Goal: Task Accomplishment & Management: Use online tool/utility

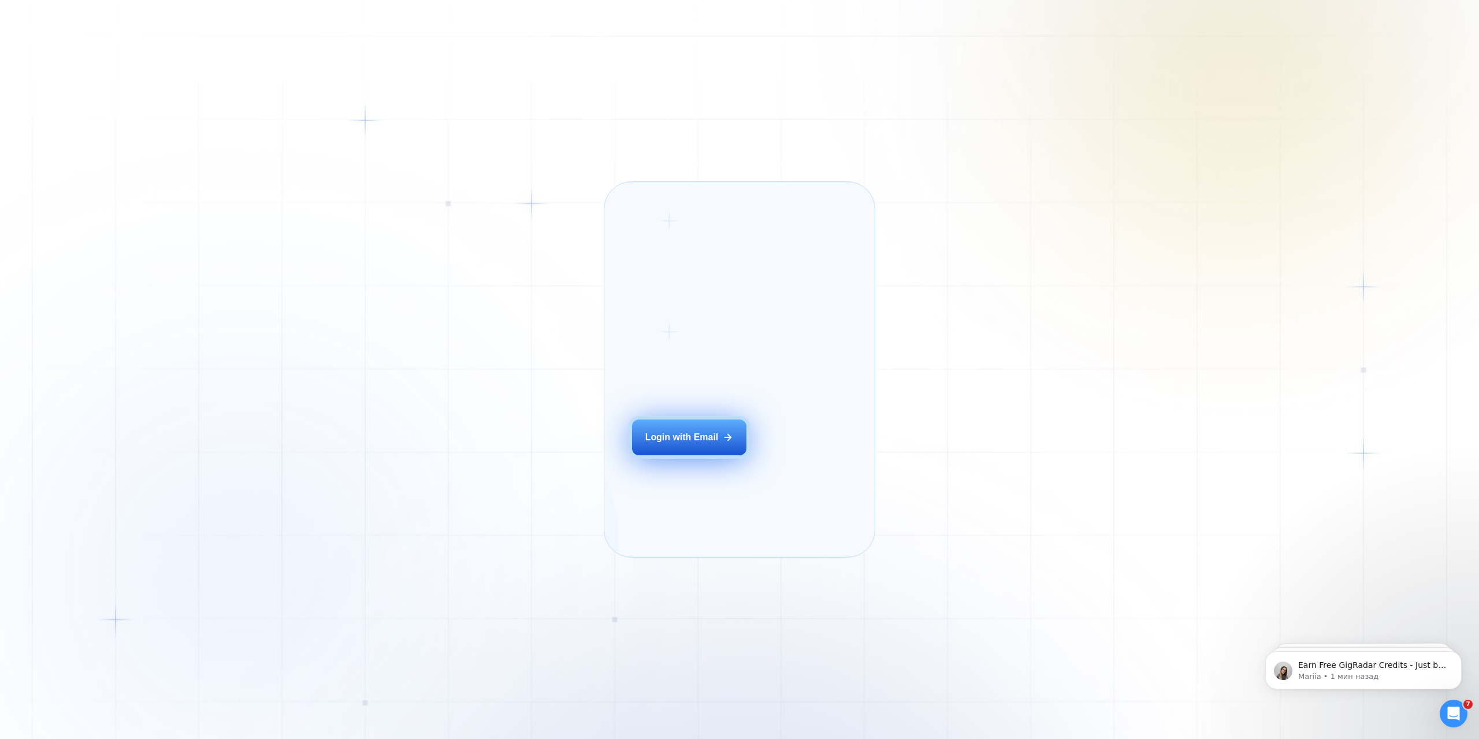
click at [699, 444] on div "Login with Email" at bounding box center [681, 437] width 73 height 13
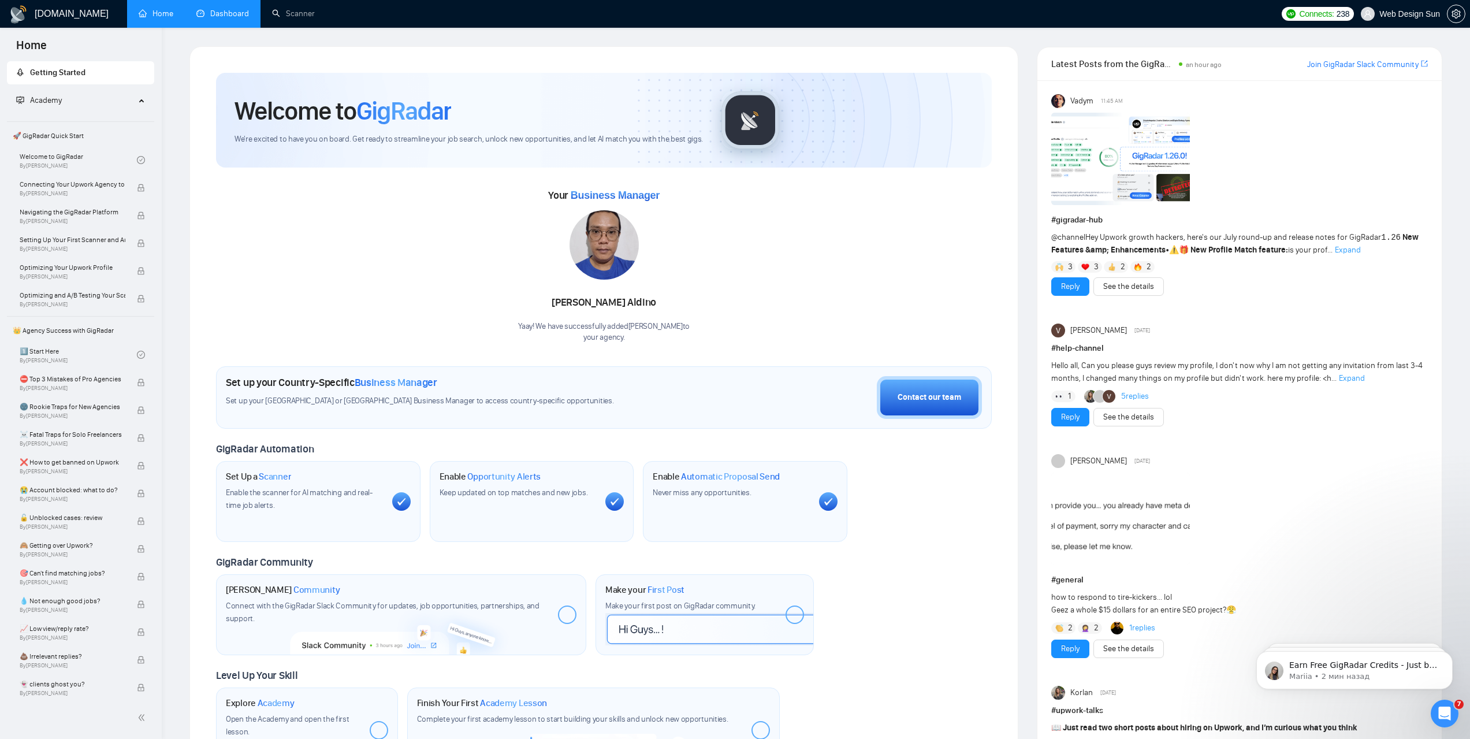
click at [248, 13] on link "Dashboard" at bounding box center [222, 14] width 53 height 10
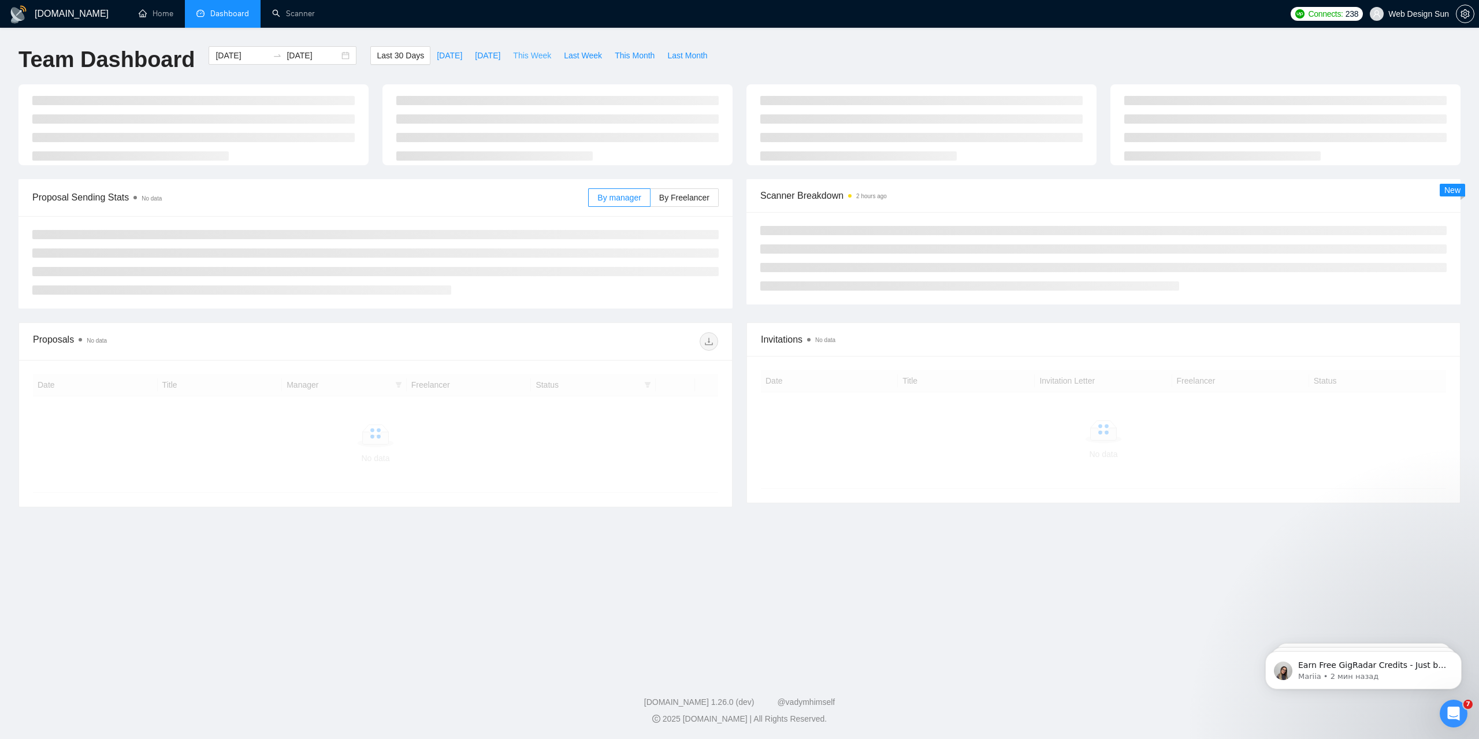
click at [527, 60] on span "This Week" at bounding box center [532, 55] width 38 height 13
type input "[DATE]"
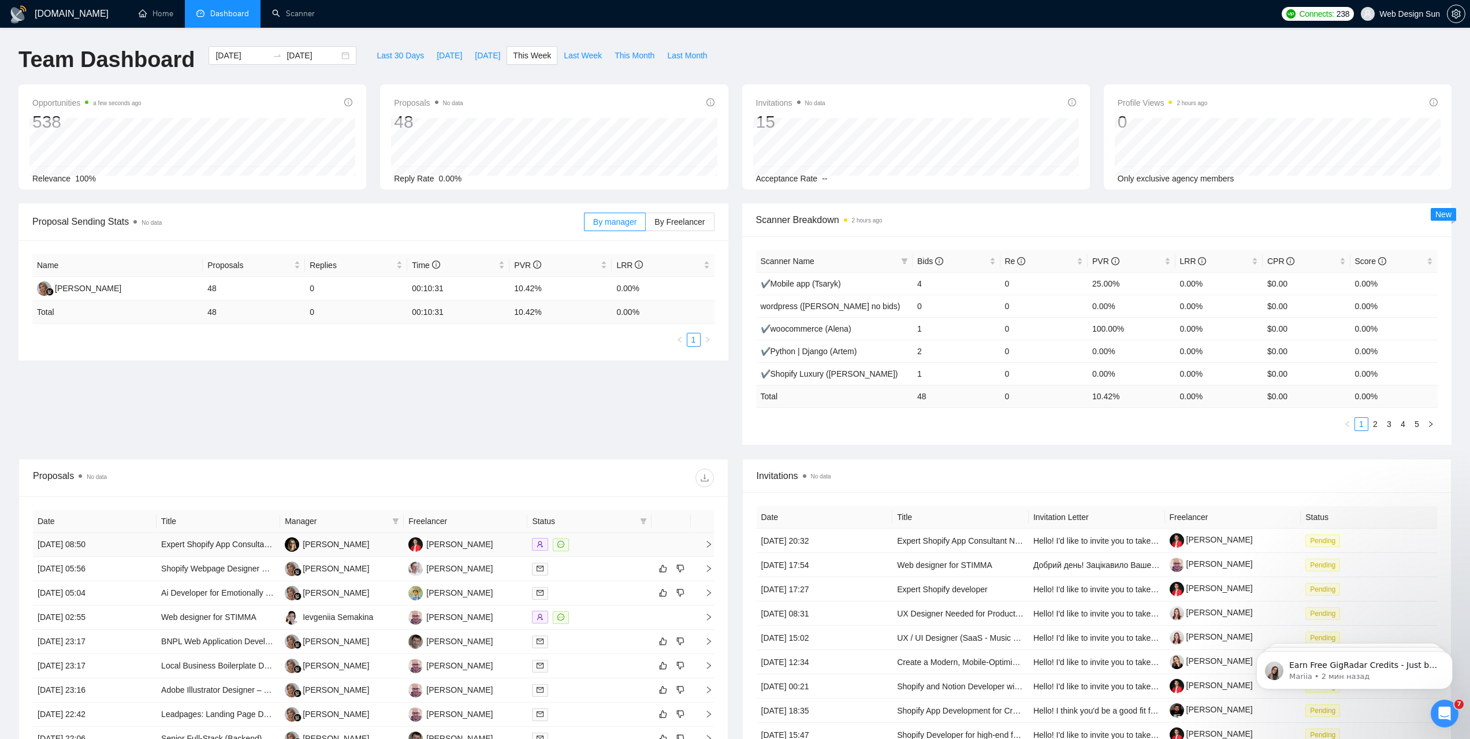
scroll to position [177, 0]
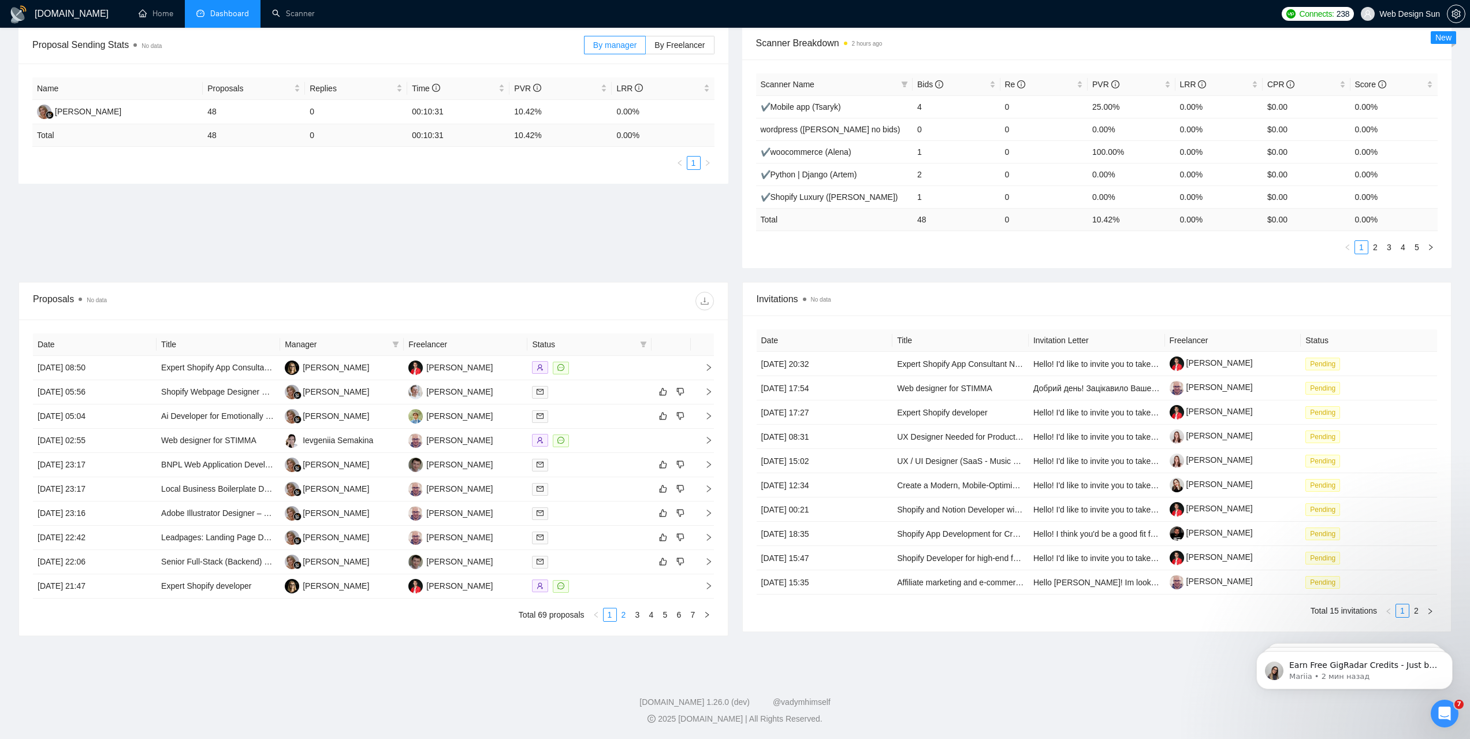
click at [625, 614] on link "2" at bounding box center [624, 614] width 13 height 13
click at [636, 616] on link "3" at bounding box center [637, 614] width 13 height 13
click at [651, 614] on link "4" at bounding box center [651, 614] width 13 height 13
click at [496, 466] on td "[PERSON_NAME]" at bounding box center [466, 465] width 124 height 24
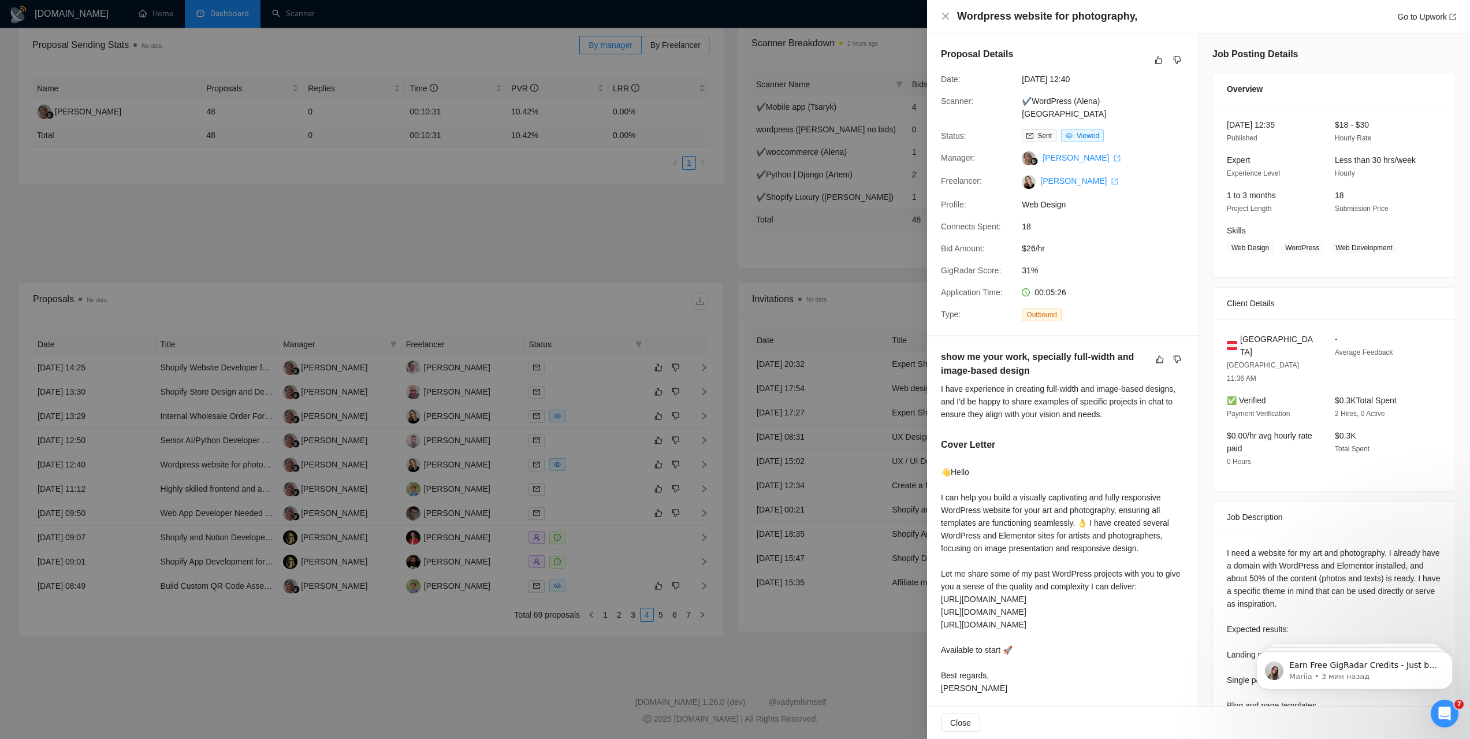
click at [1439, 708] on div "Открыть службу сообщений Intercom" at bounding box center [1445, 713] width 38 height 38
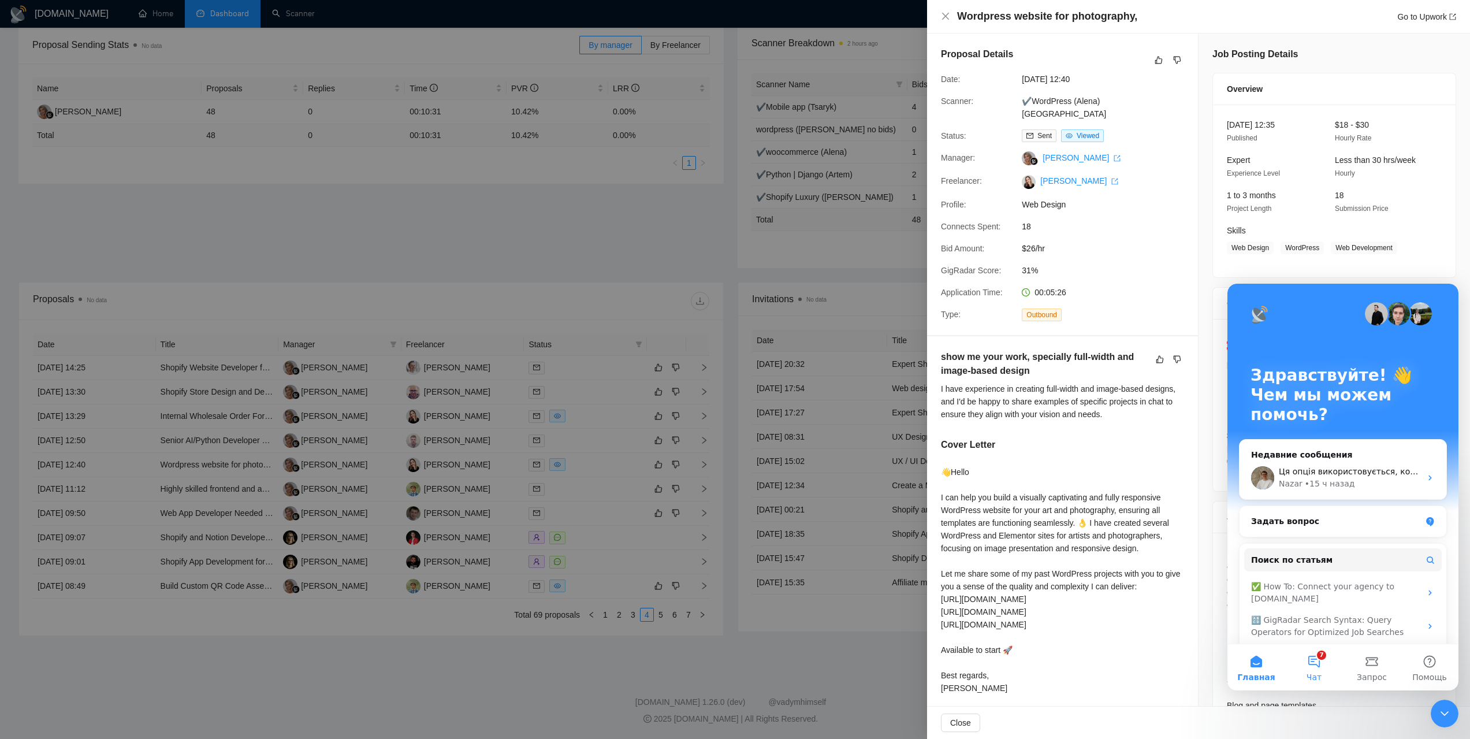
click at [1313, 671] on button "7 Чат" at bounding box center [1315, 667] width 58 height 46
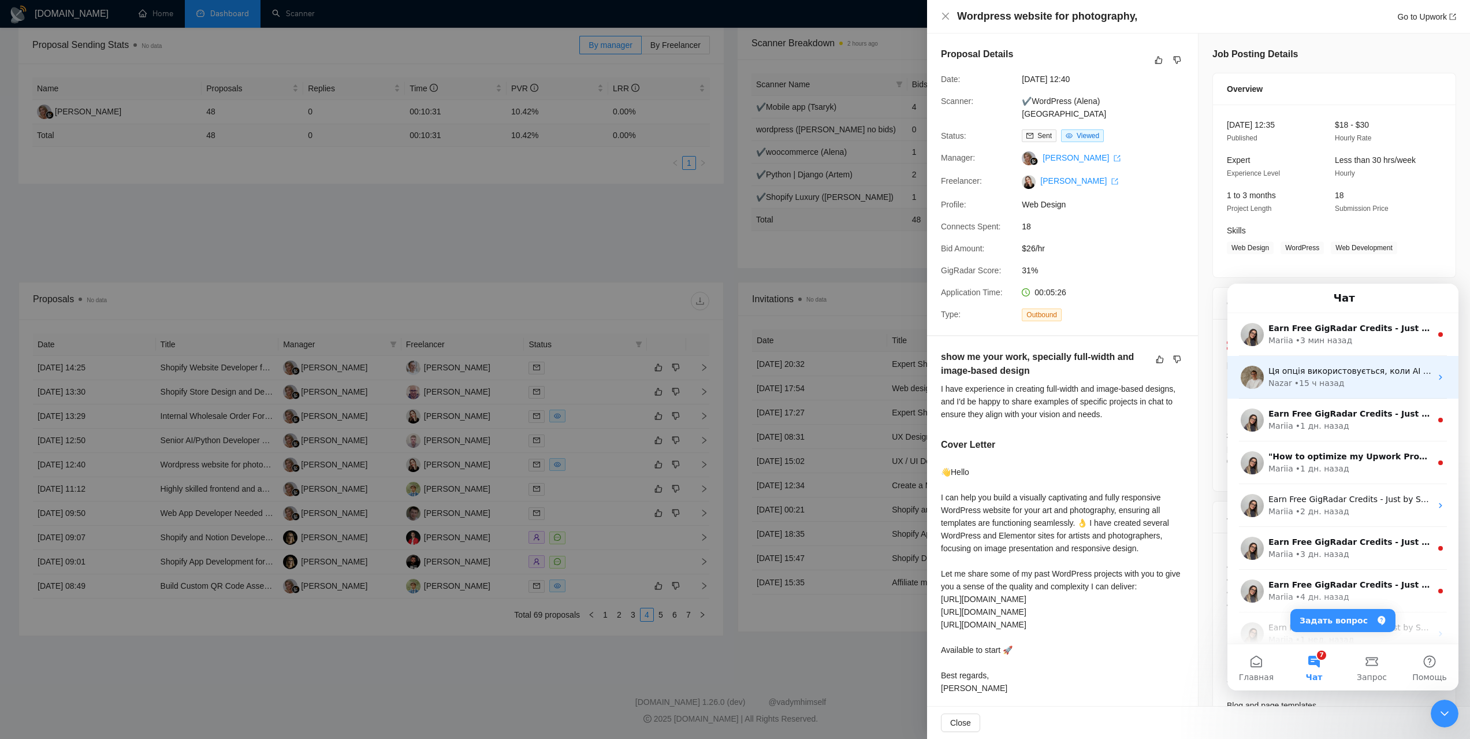
click at [1370, 386] on div "Nazar • 15 ч назад" at bounding box center [1350, 383] width 163 height 12
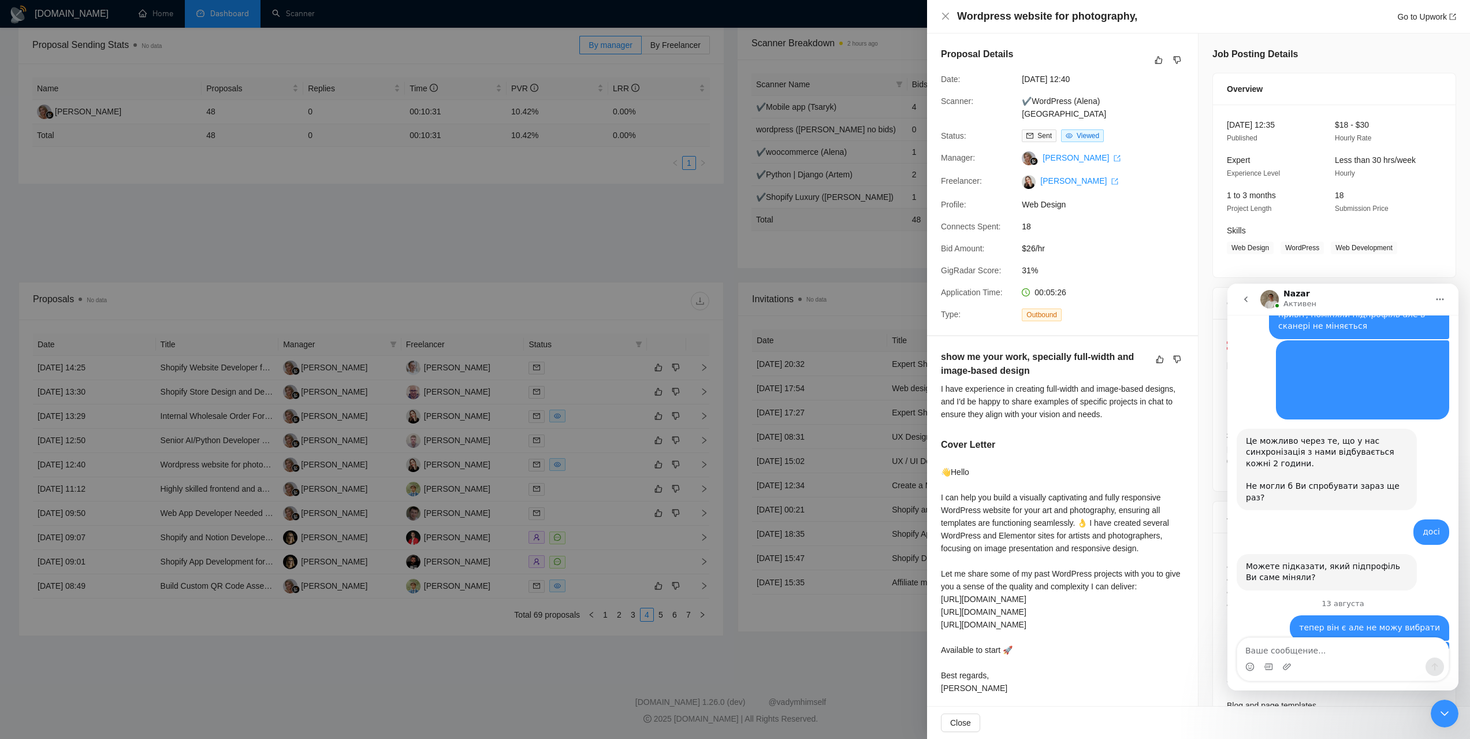
scroll to position [1905, 0]
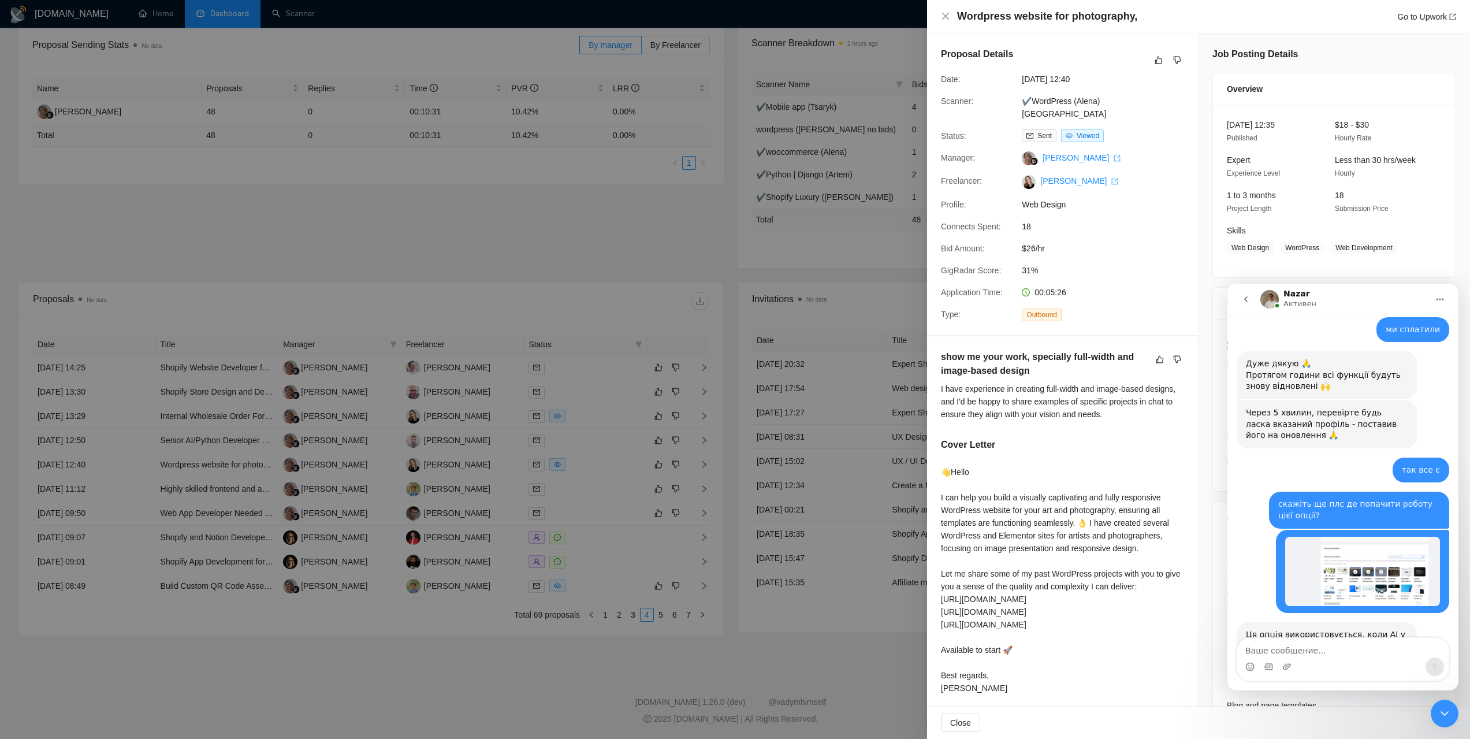
click at [864, 653] on div at bounding box center [735, 369] width 1470 height 739
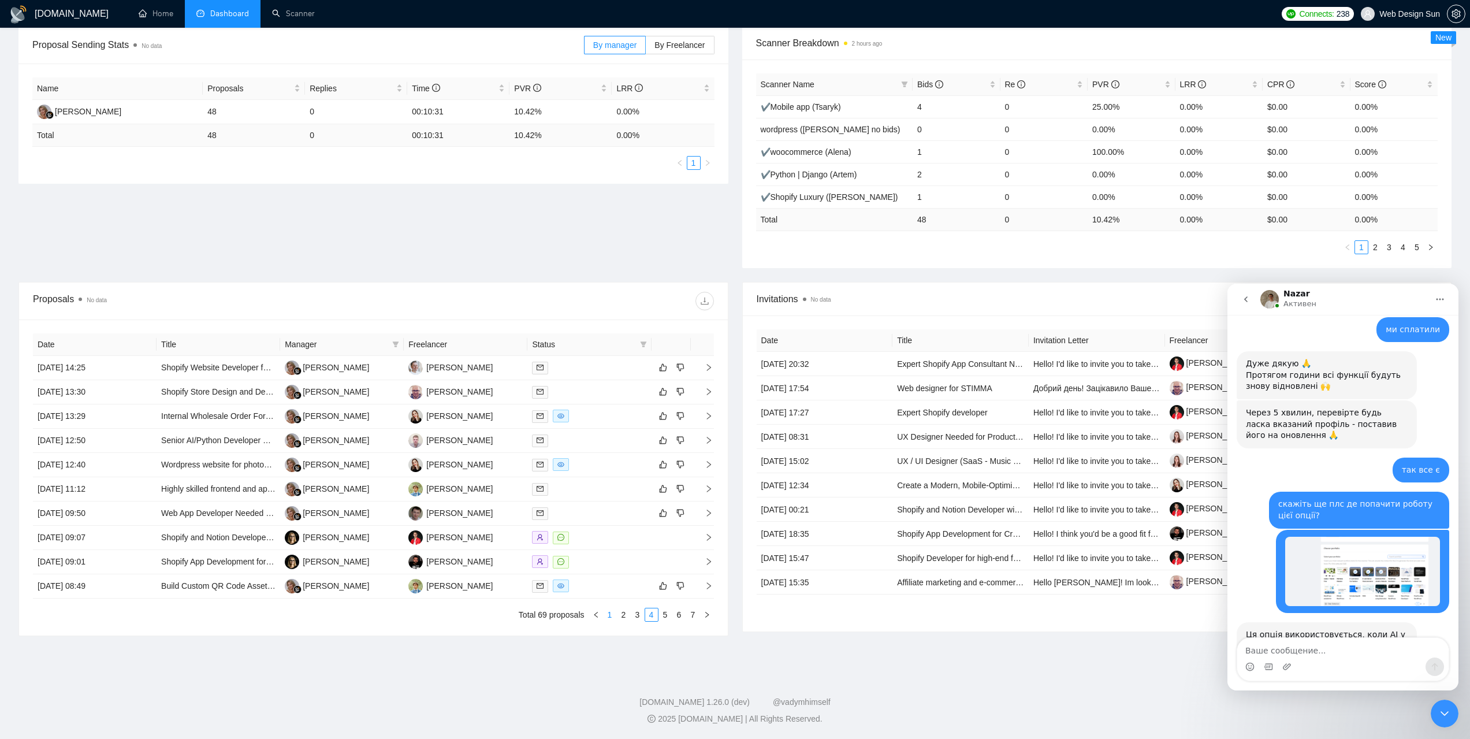
click at [611, 616] on link "1" at bounding box center [610, 614] width 13 height 13
click at [495, 418] on td "[PERSON_NAME]" at bounding box center [466, 416] width 124 height 24
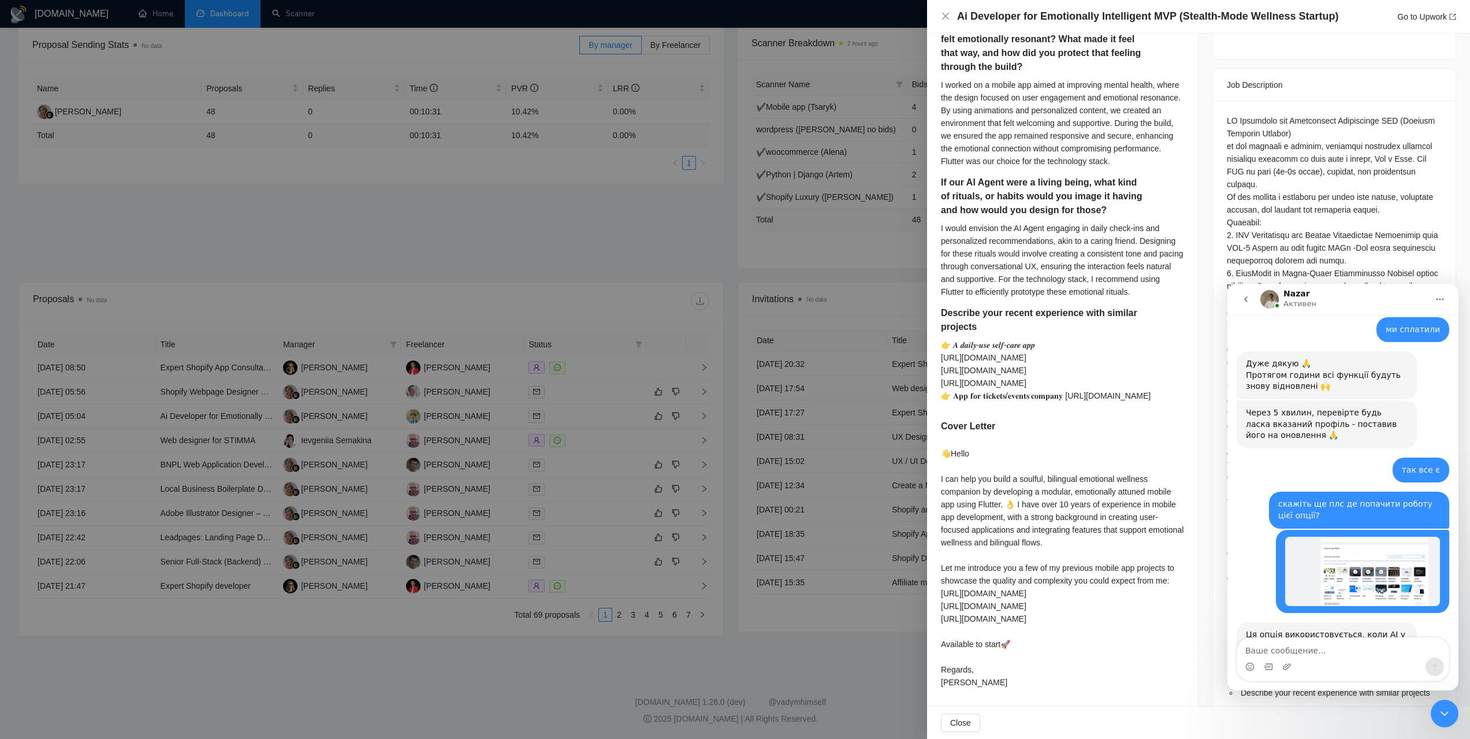
scroll to position [514, 0]
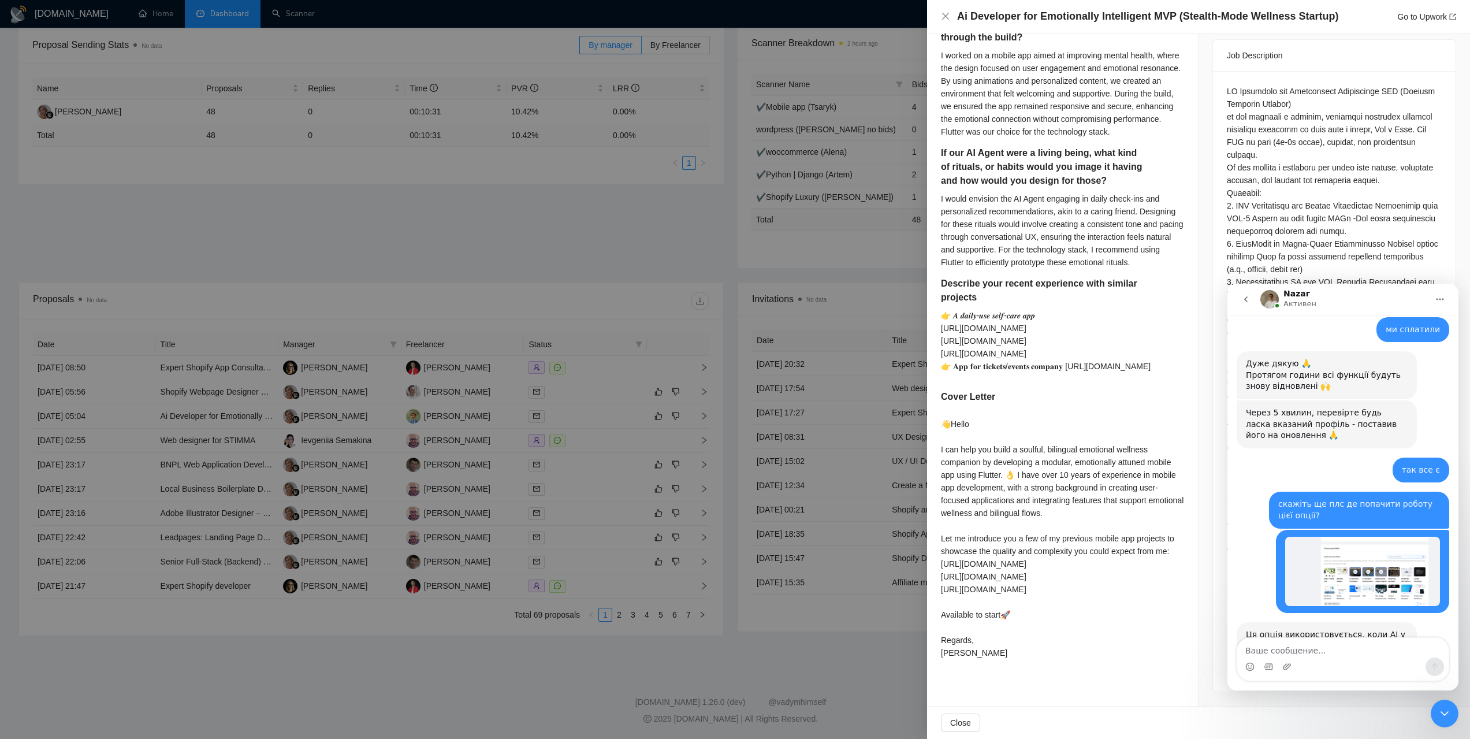
click at [521, 517] on div at bounding box center [735, 369] width 1470 height 739
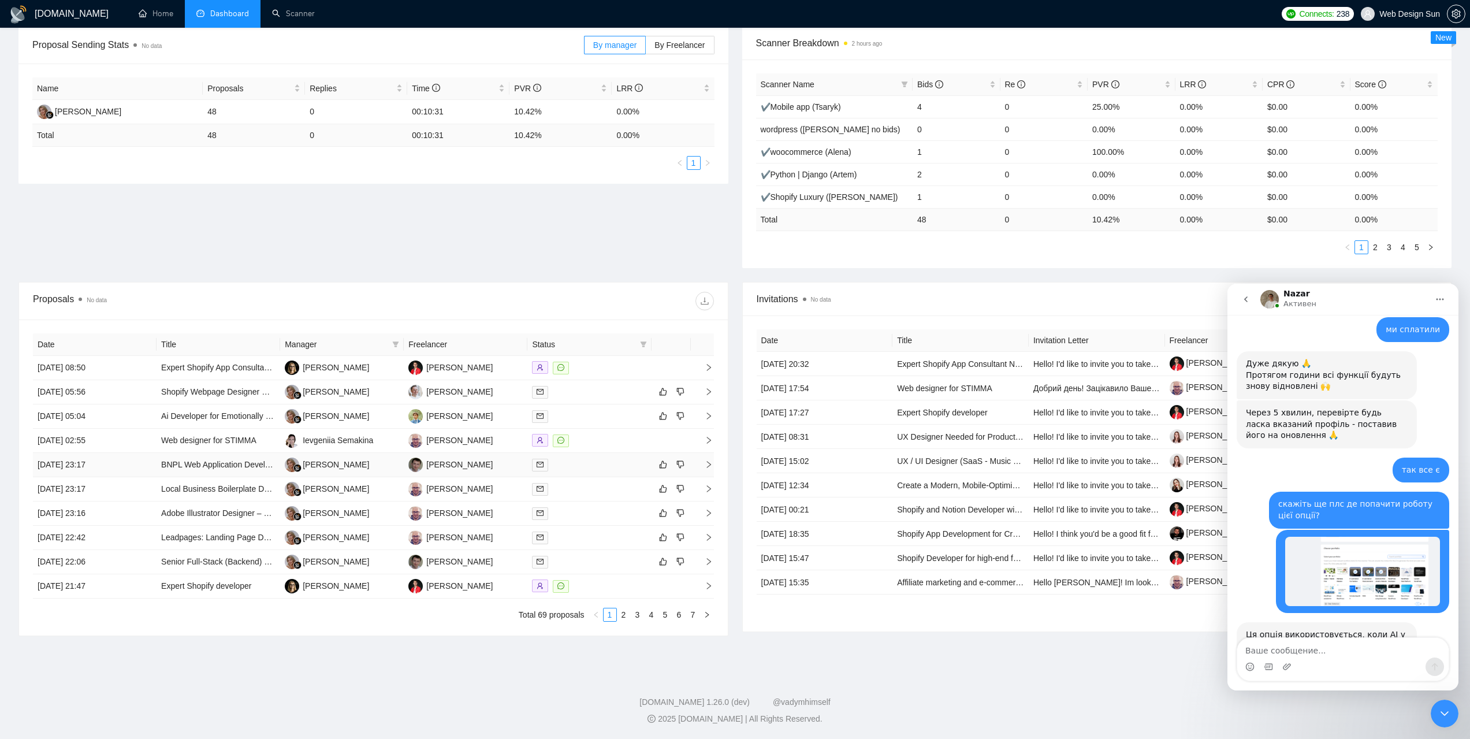
scroll to position [0, 0]
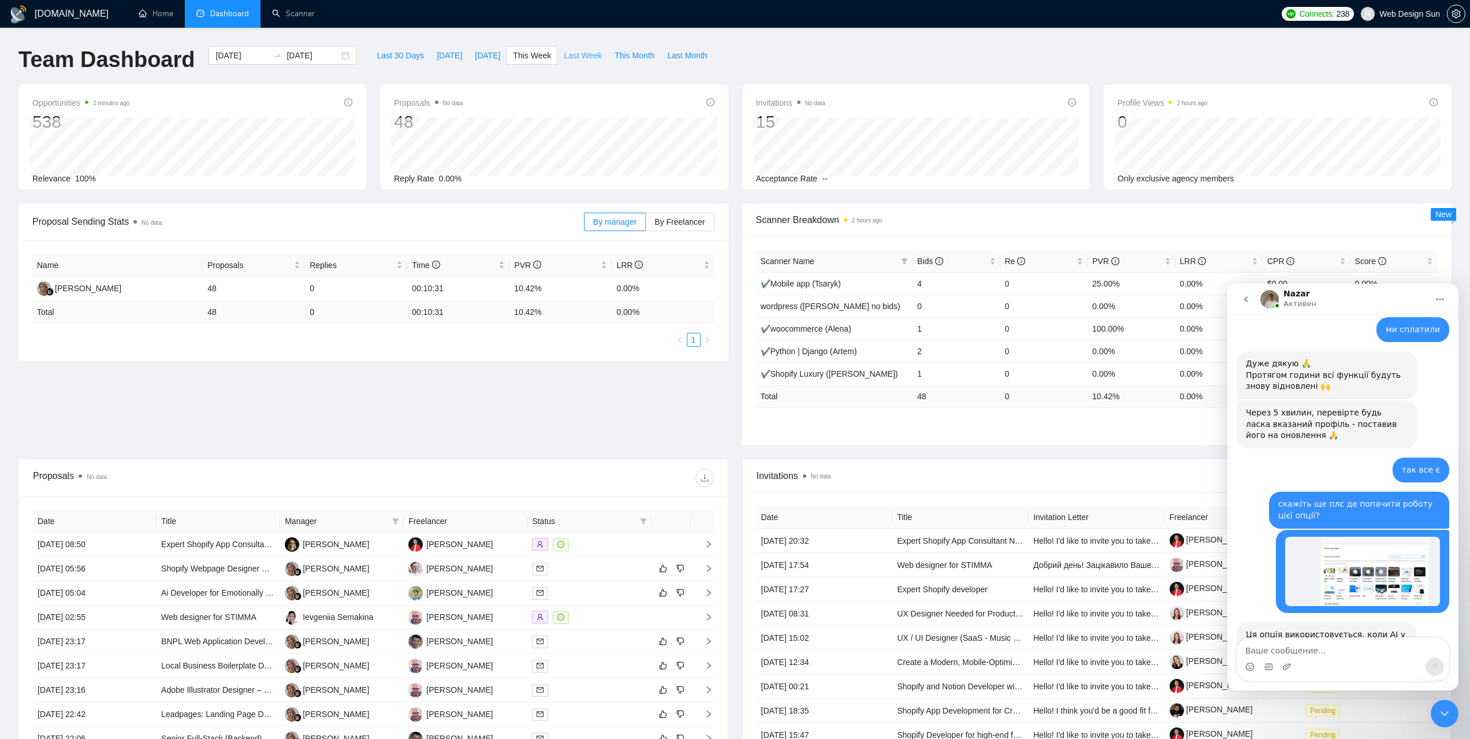
click at [582, 57] on span "Last Week" at bounding box center [583, 55] width 38 height 13
type input "[DATE]"
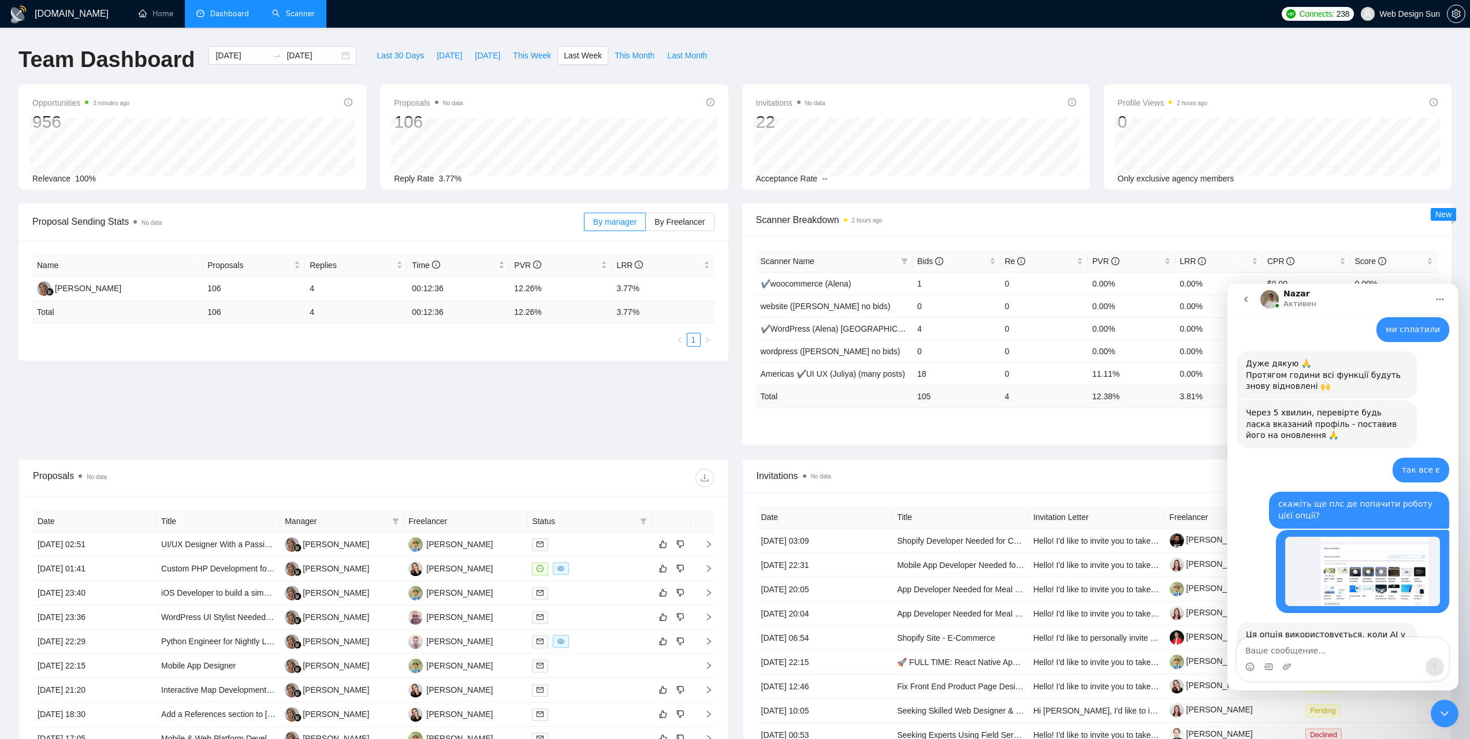
click at [315, 18] on link "Scanner" at bounding box center [293, 14] width 43 height 10
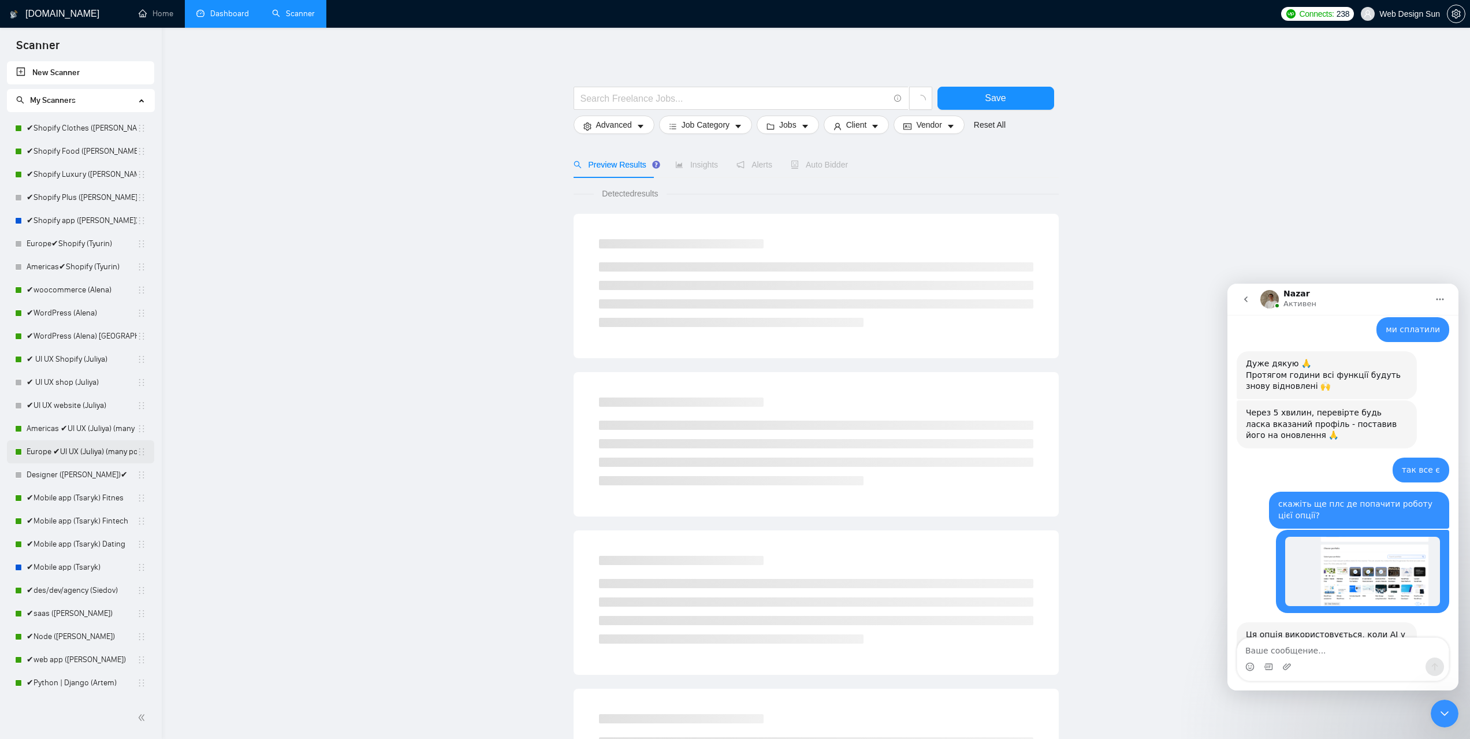
click at [95, 453] on link "Europe ✔UI UX (Juliya) (many posts)" at bounding box center [82, 451] width 110 height 23
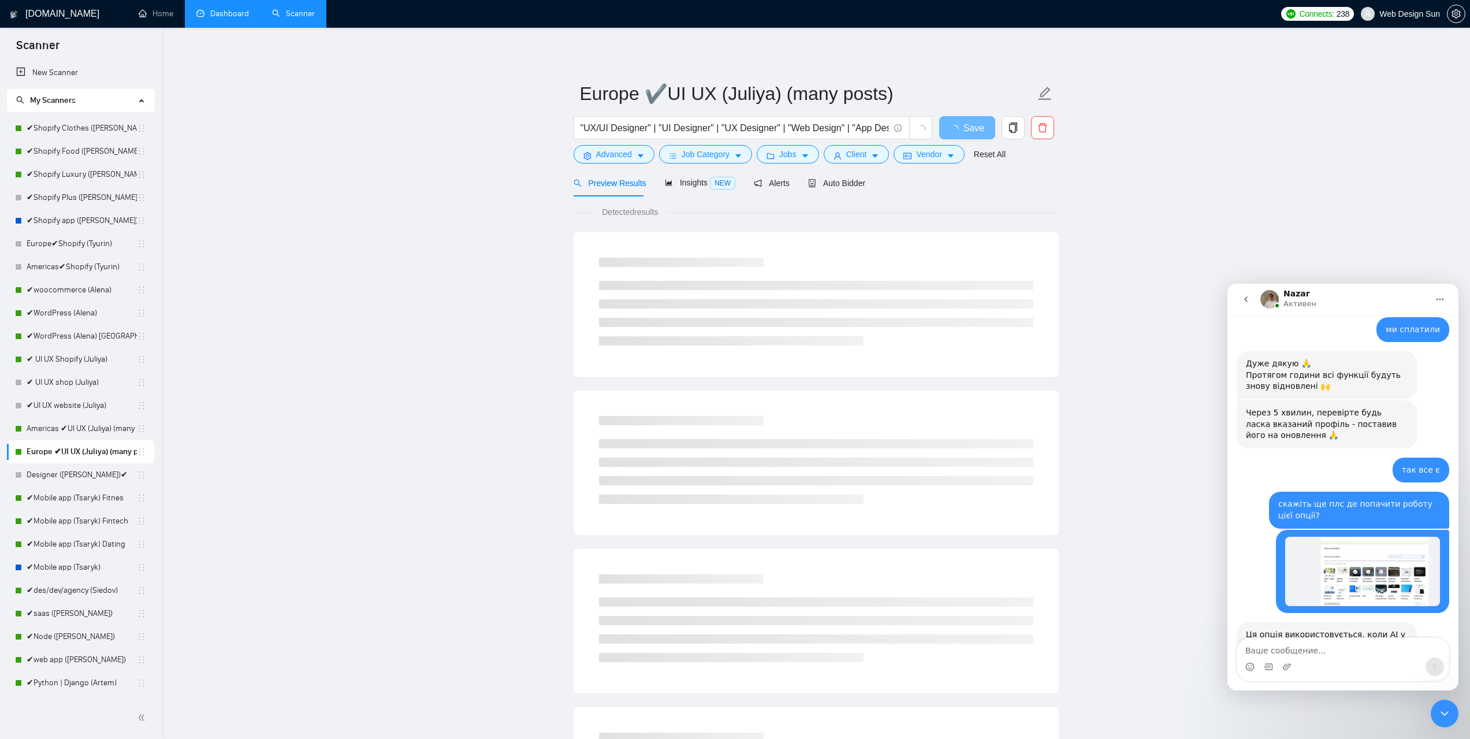
drag, startPoint x: 852, startPoint y: 191, endPoint x: 876, endPoint y: 194, distance: 23.9
click at [851, 187] on div "Auto Bidder" at bounding box center [836, 182] width 57 height 27
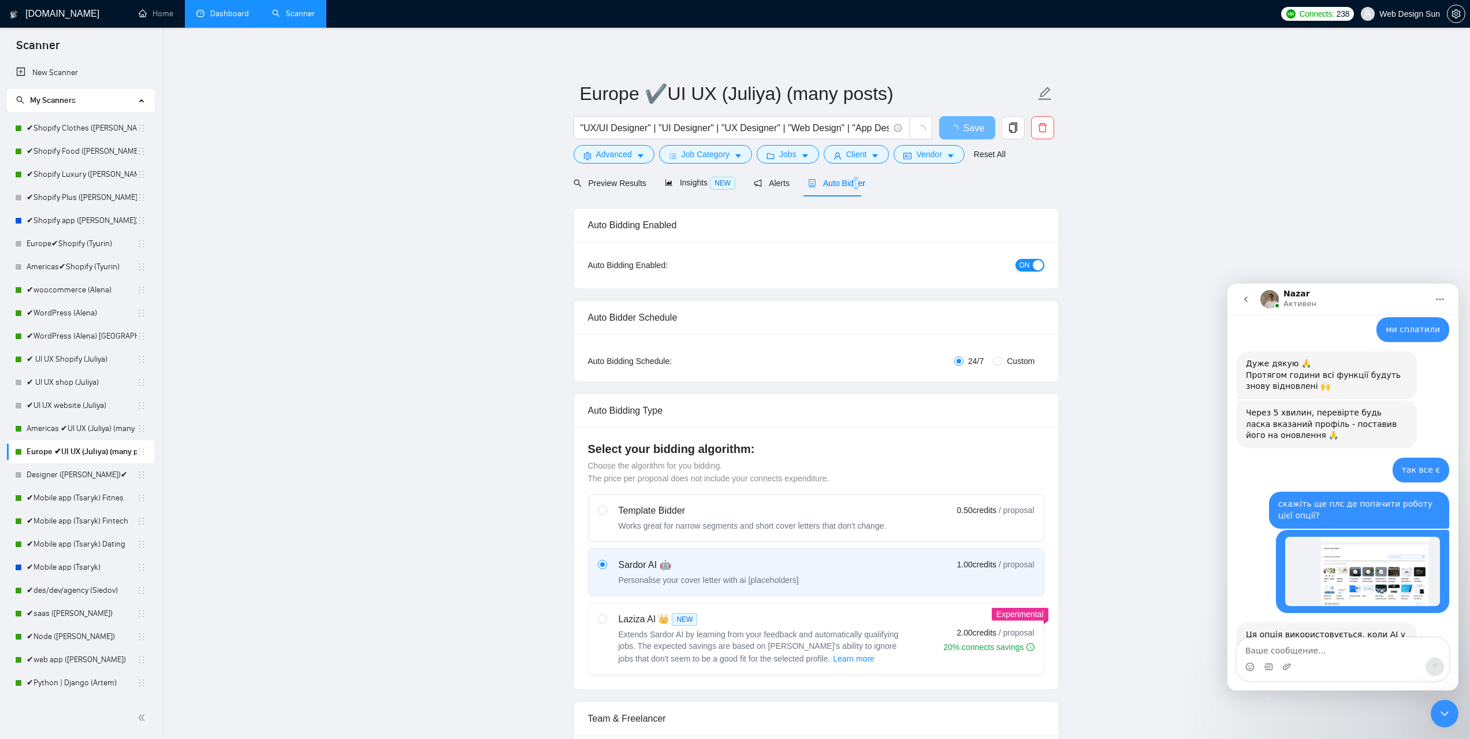
radio input "false"
radio input "true"
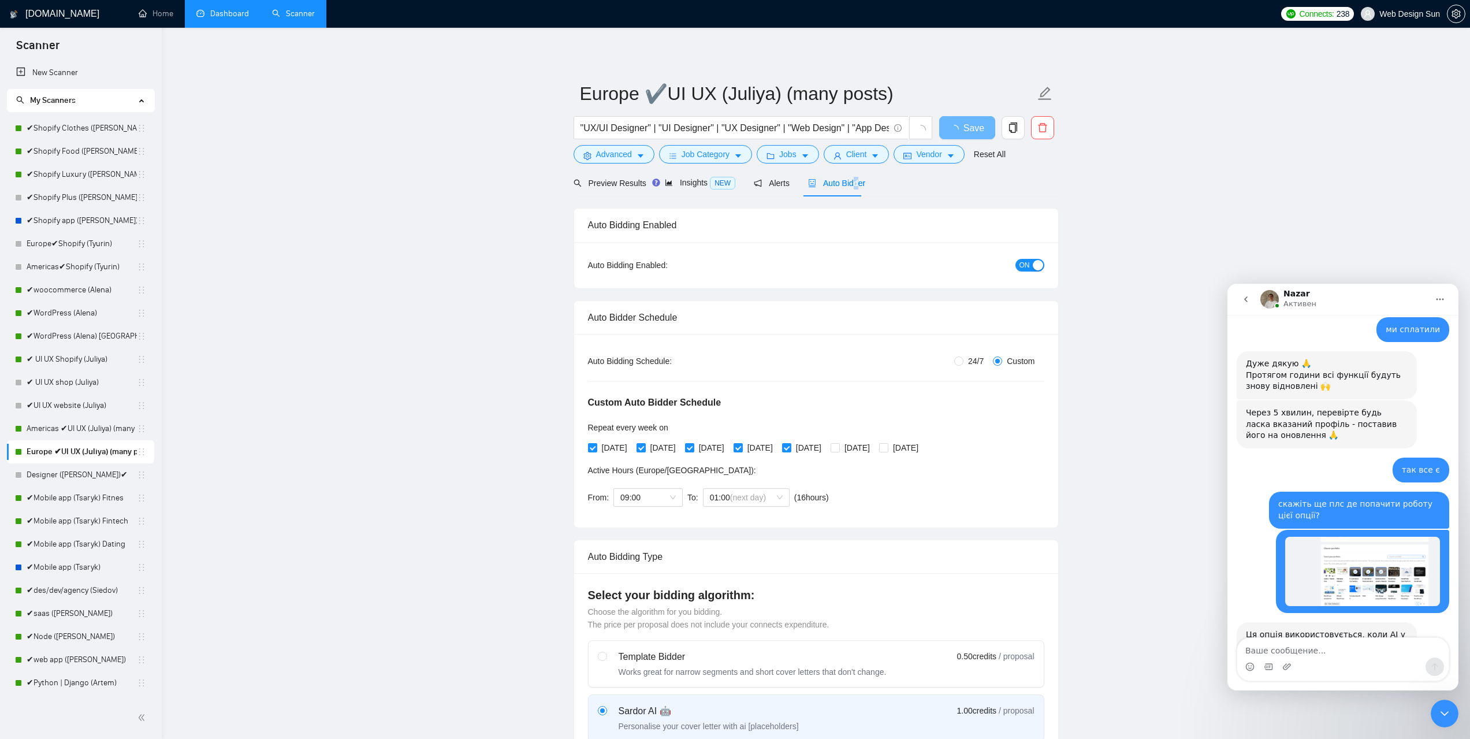
click at [1030, 268] on button "ON" at bounding box center [1030, 265] width 29 height 13
click at [979, 131] on button "Save" at bounding box center [967, 127] width 56 height 23
drag, startPoint x: 1018, startPoint y: 265, endPoint x: 1026, endPoint y: 263, distance: 7.7
click at [1018, 265] on div "button" at bounding box center [1018, 265] width 10 height 10
click at [980, 125] on button "Save" at bounding box center [967, 127] width 56 height 23
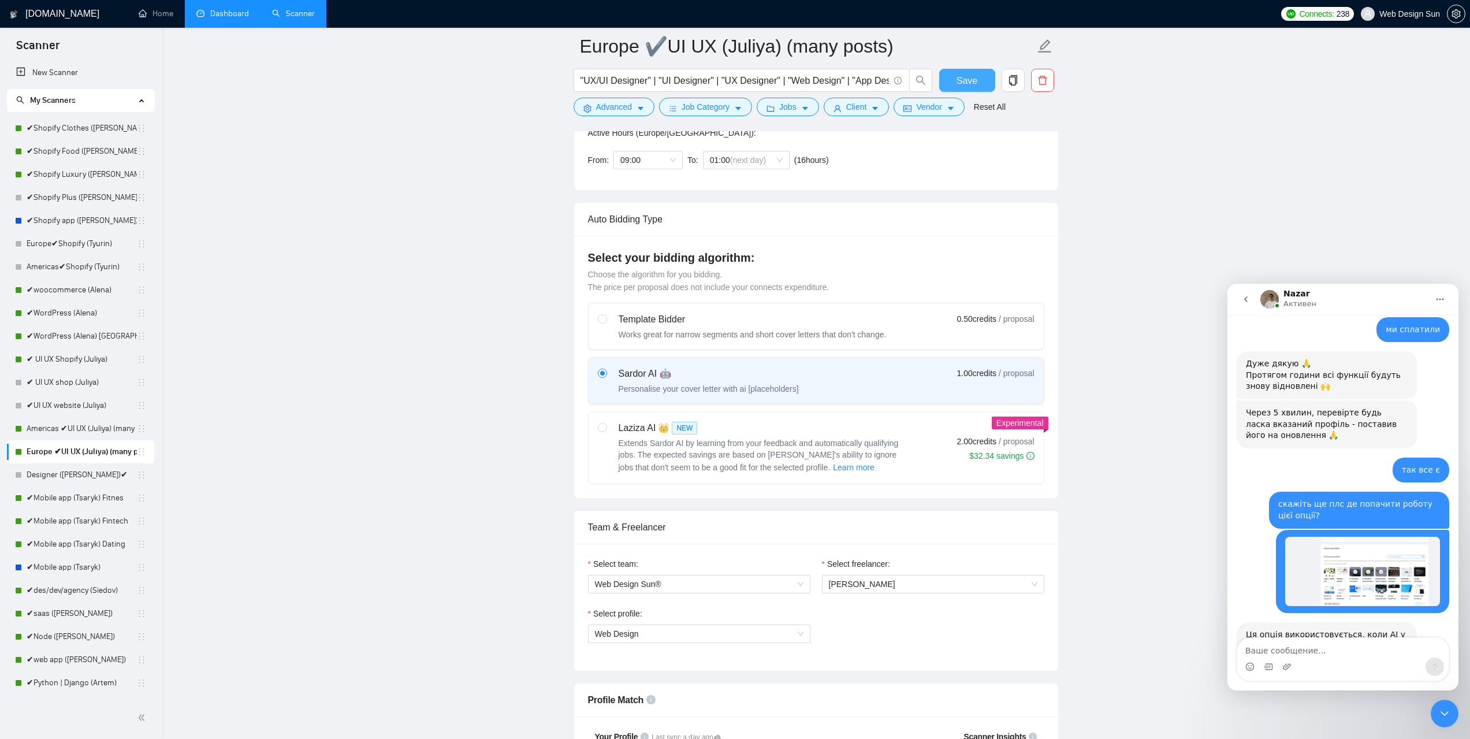
scroll to position [231, 0]
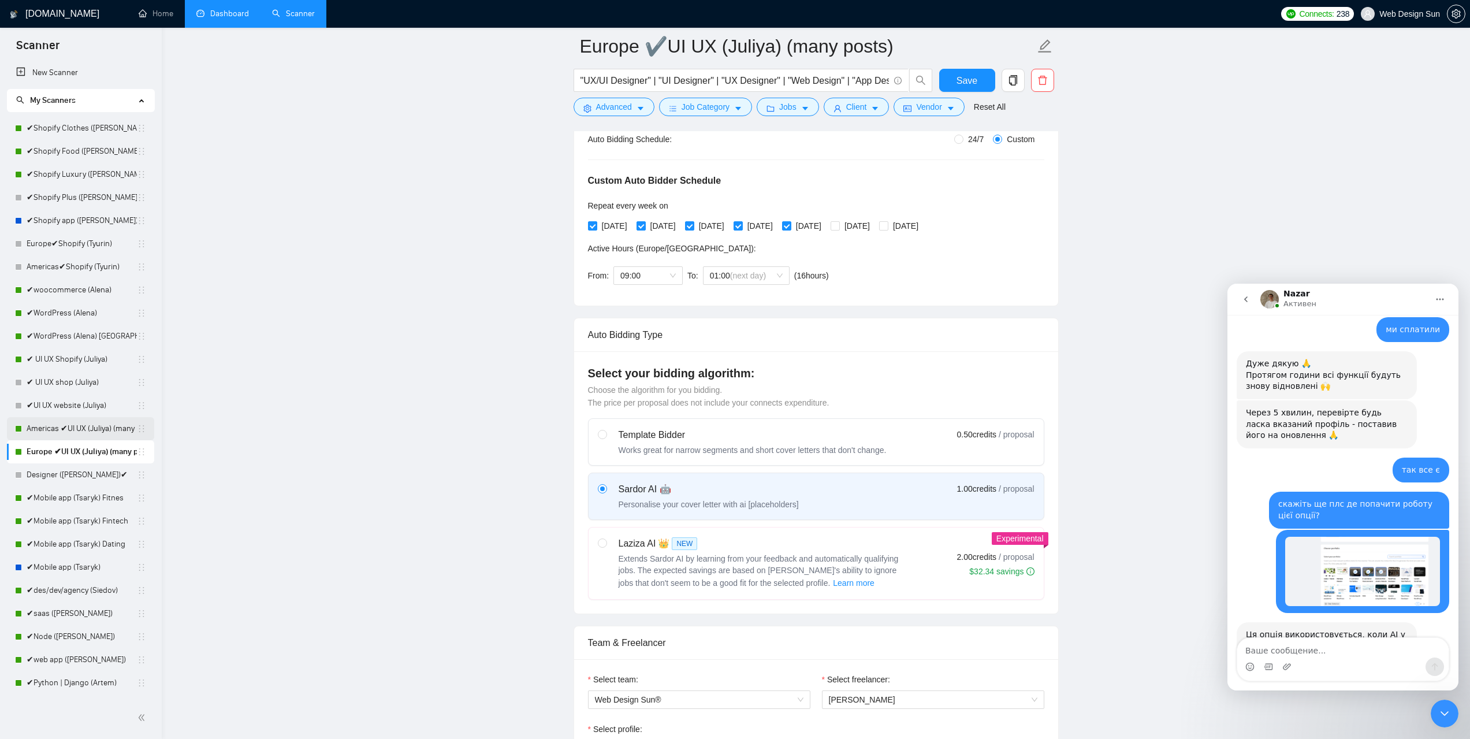
click at [90, 428] on link "Americas ✔UI UX (Juliya) (many posts)" at bounding box center [82, 428] width 110 height 23
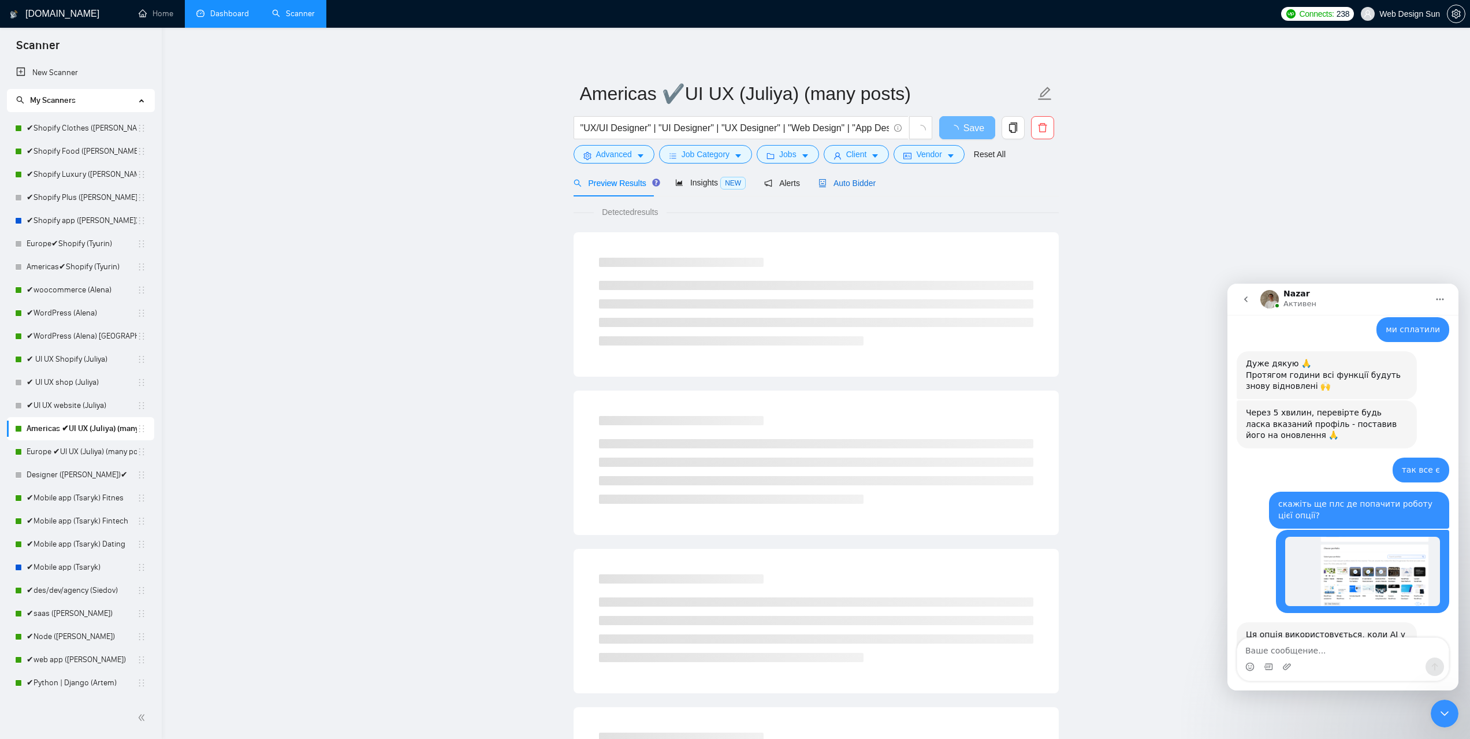
click at [840, 189] on div "Auto Bidder" at bounding box center [847, 183] width 57 height 13
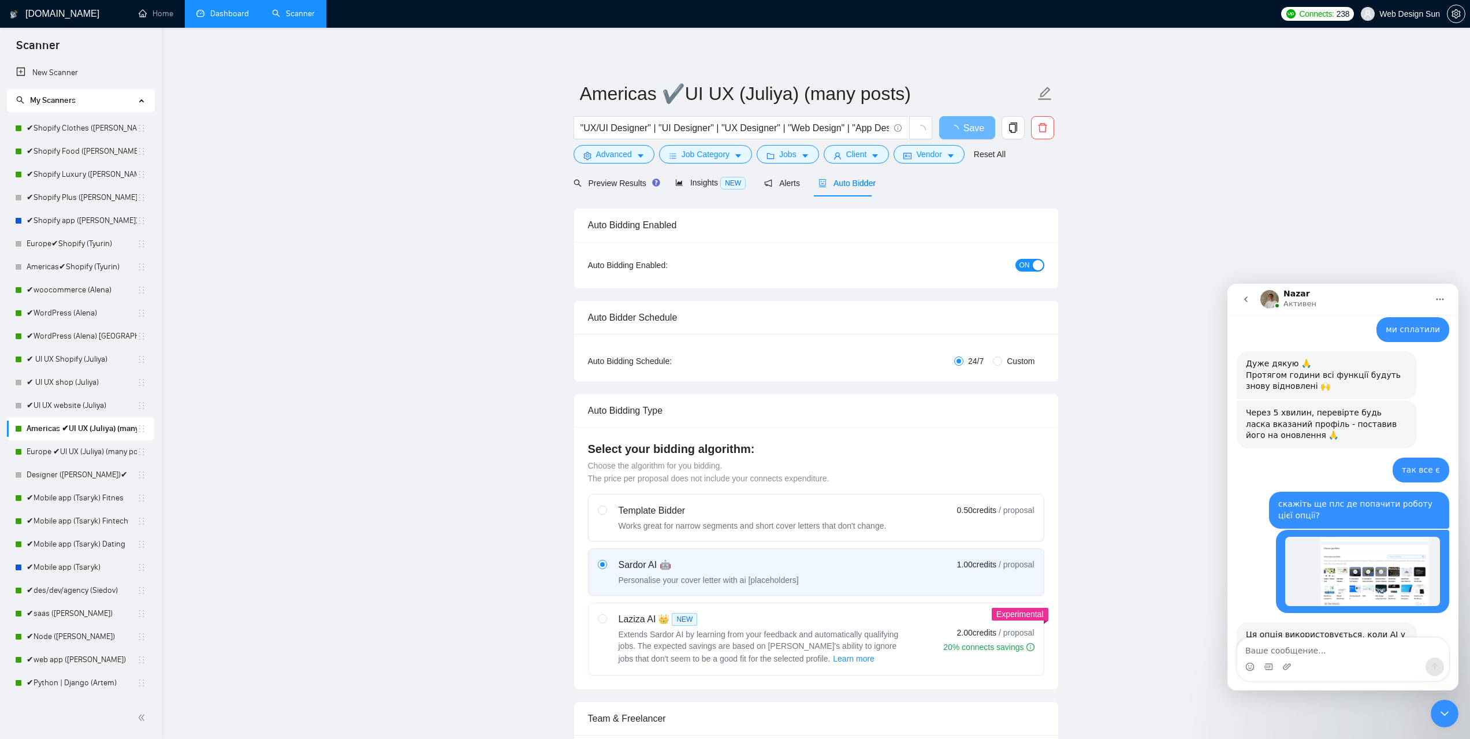
radio input "false"
radio input "true"
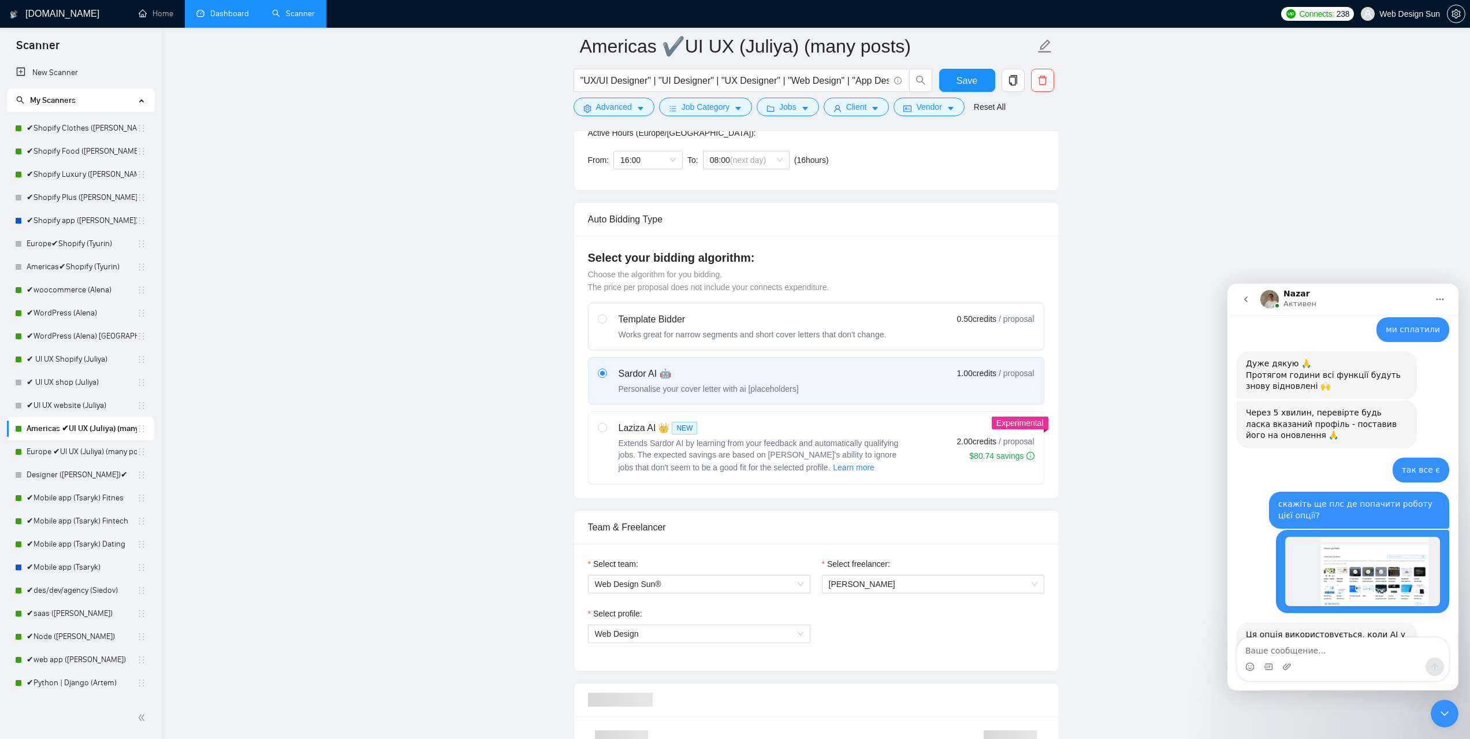
scroll to position [462, 0]
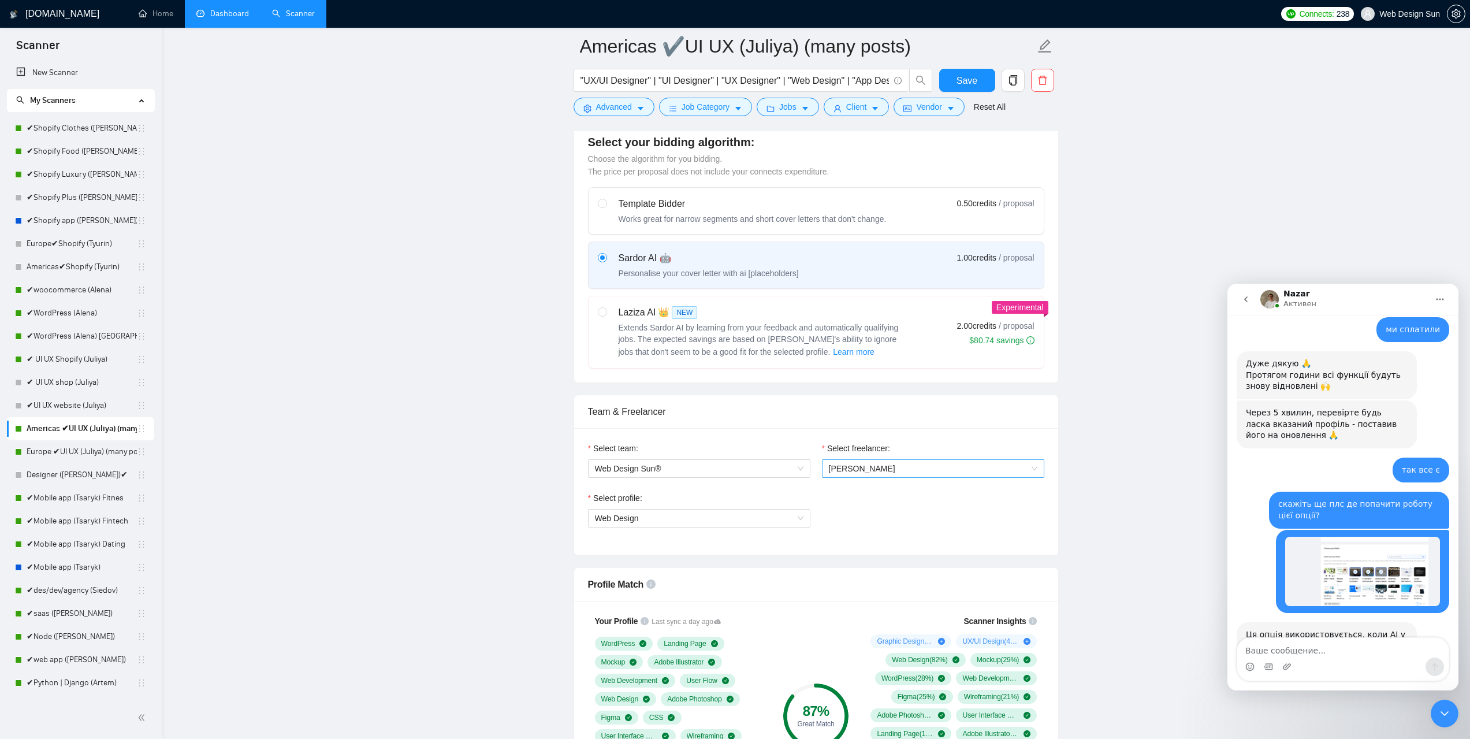
click at [857, 474] on span "[PERSON_NAME]" at bounding box center [933, 468] width 209 height 17
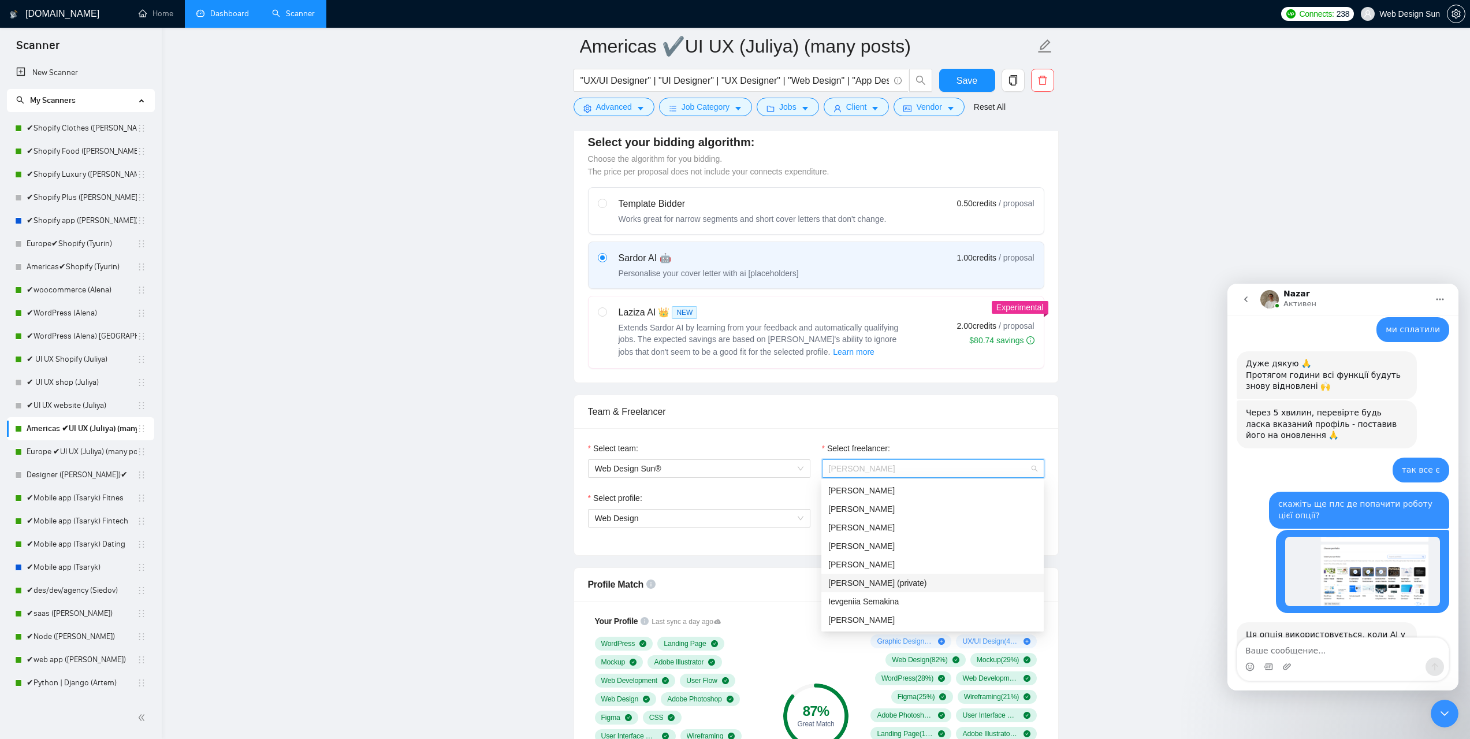
scroll to position [312, 0]
click at [904, 584] on div "[PERSON_NAME]" at bounding box center [933, 585] width 209 height 13
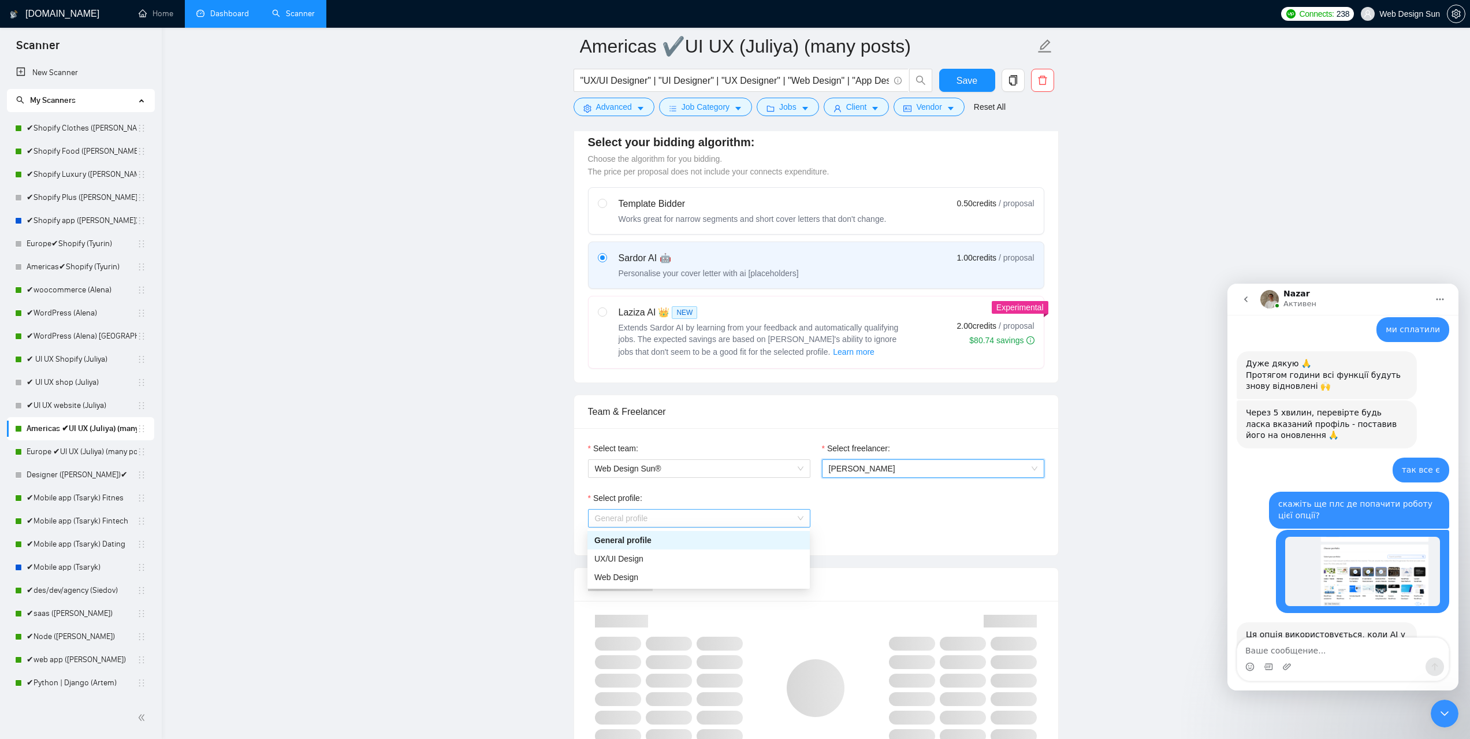
click at [755, 516] on span "General profile" at bounding box center [699, 518] width 209 height 17
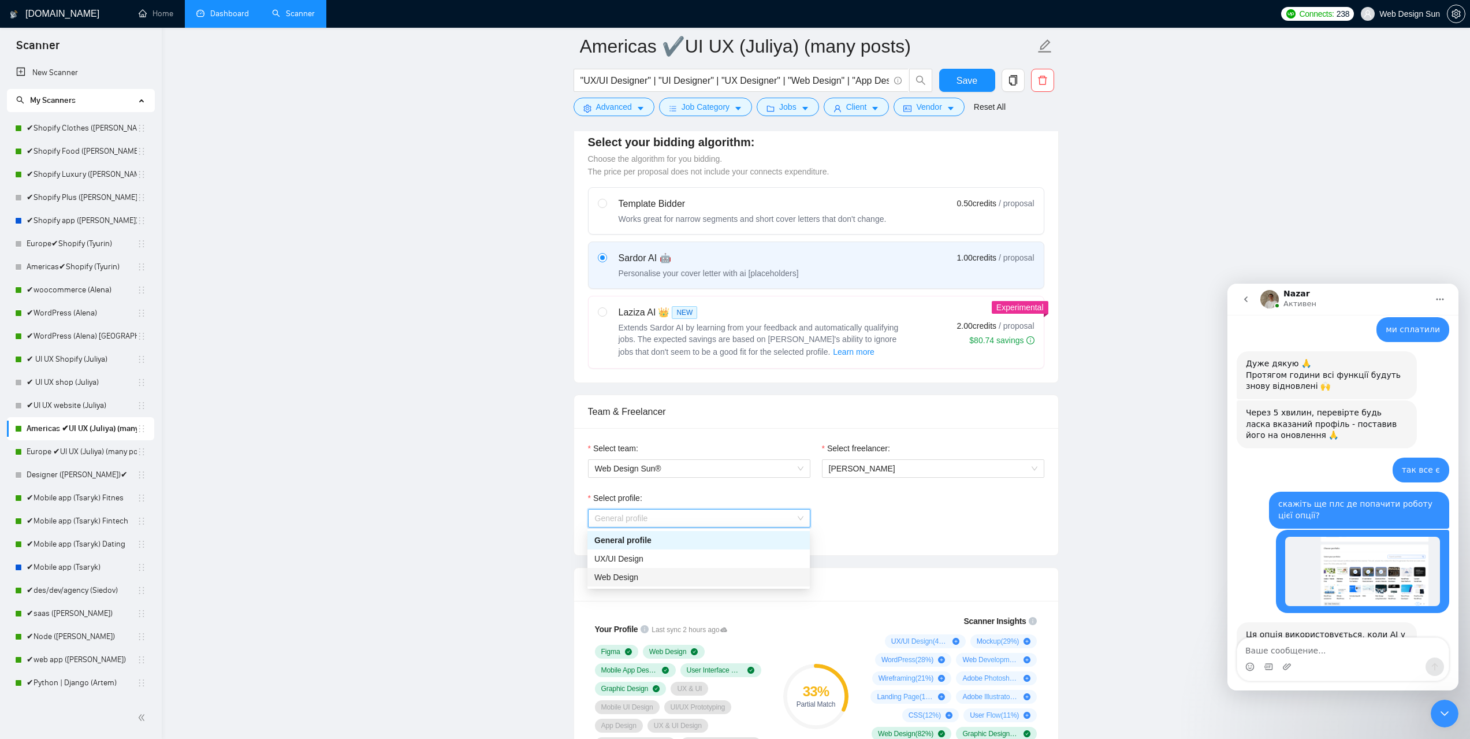
click at [722, 575] on div "Web Design" at bounding box center [699, 577] width 209 height 13
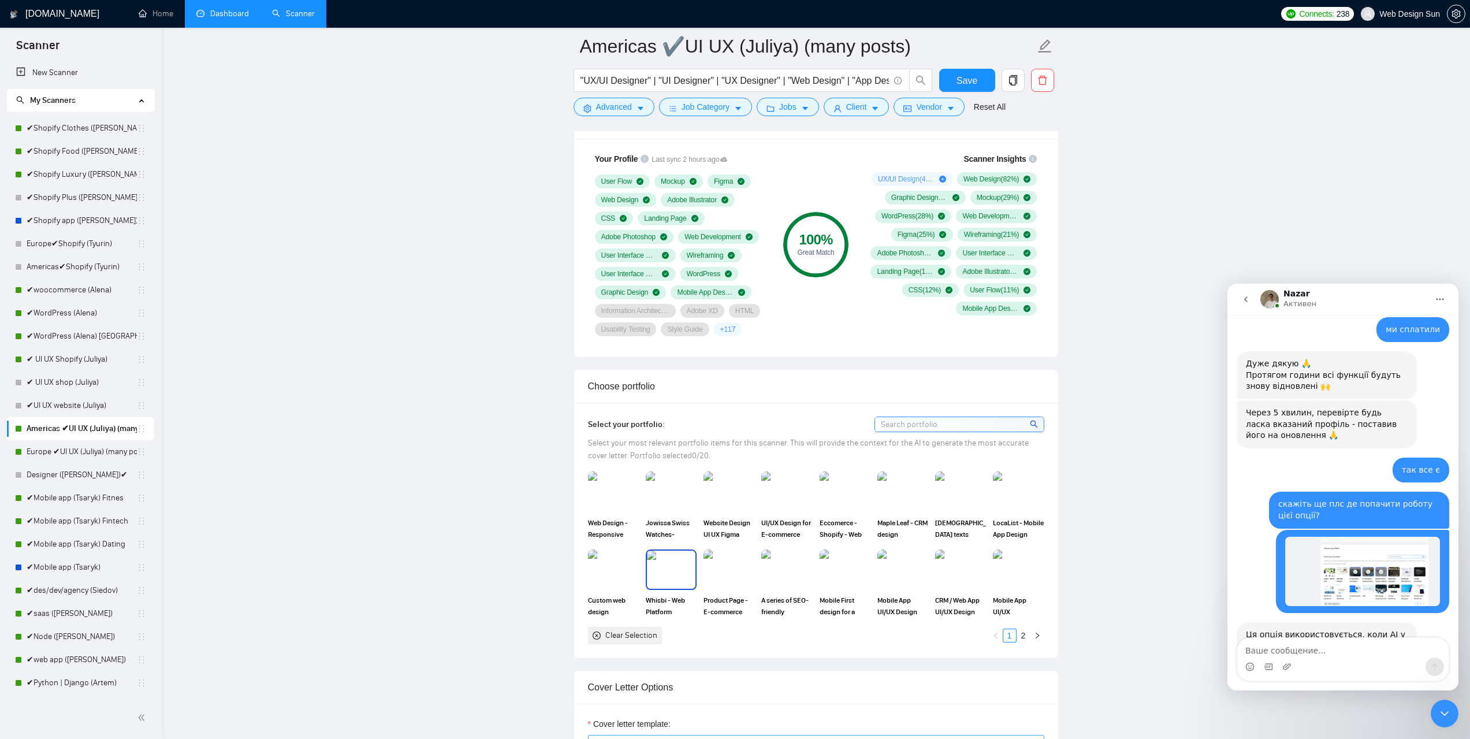
scroll to position [1098, 0]
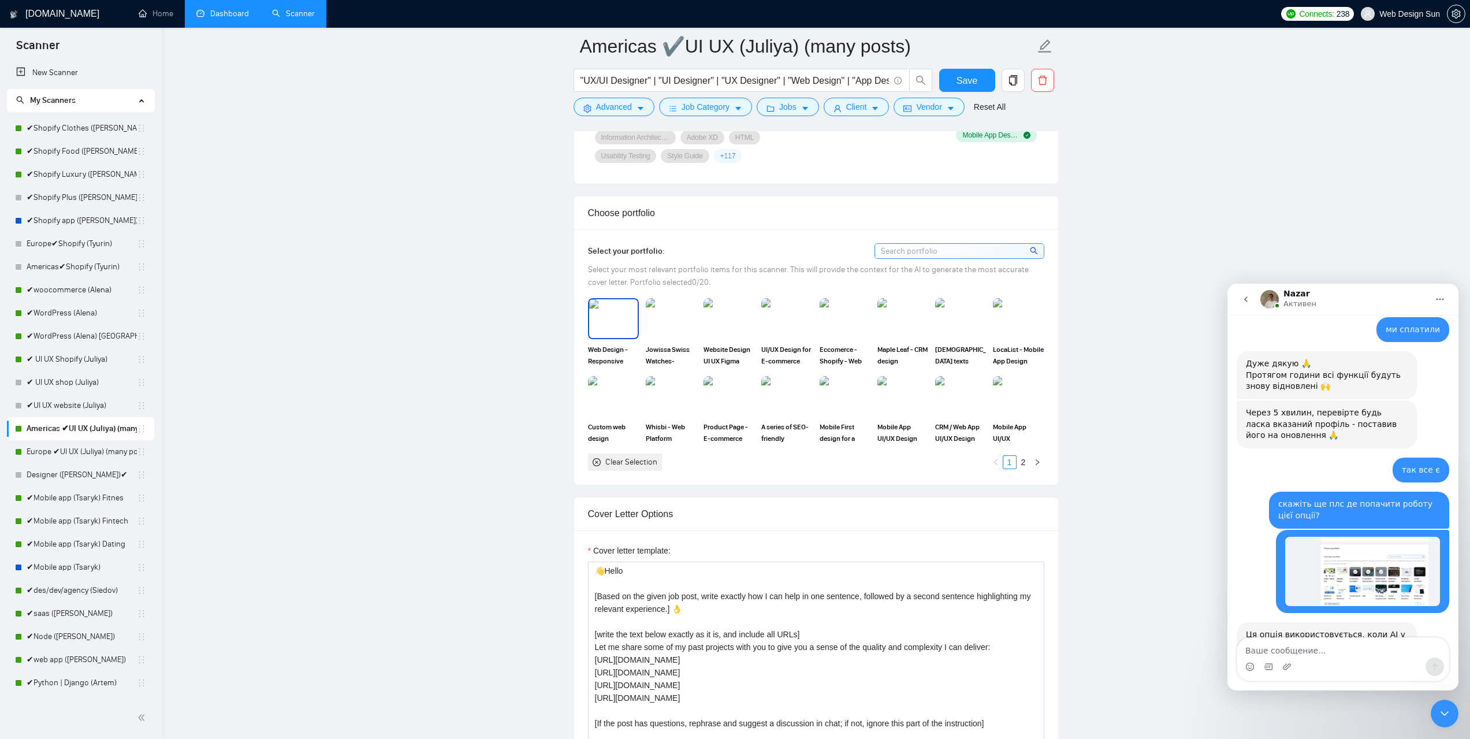
click at [611, 309] on img at bounding box center [613, 318] width 49 height 38
click at [673, 315] on img at bounding box center [671, 318] width 49 height 38
click at [623, 313] on div at bounding box center [613, 318] width 49 height 38
click at [850, 317] on img at bounding box center [845, 318] width 49 height 38
click at [792, 313] on img at bounding box center [787, 318] width 49 height 38
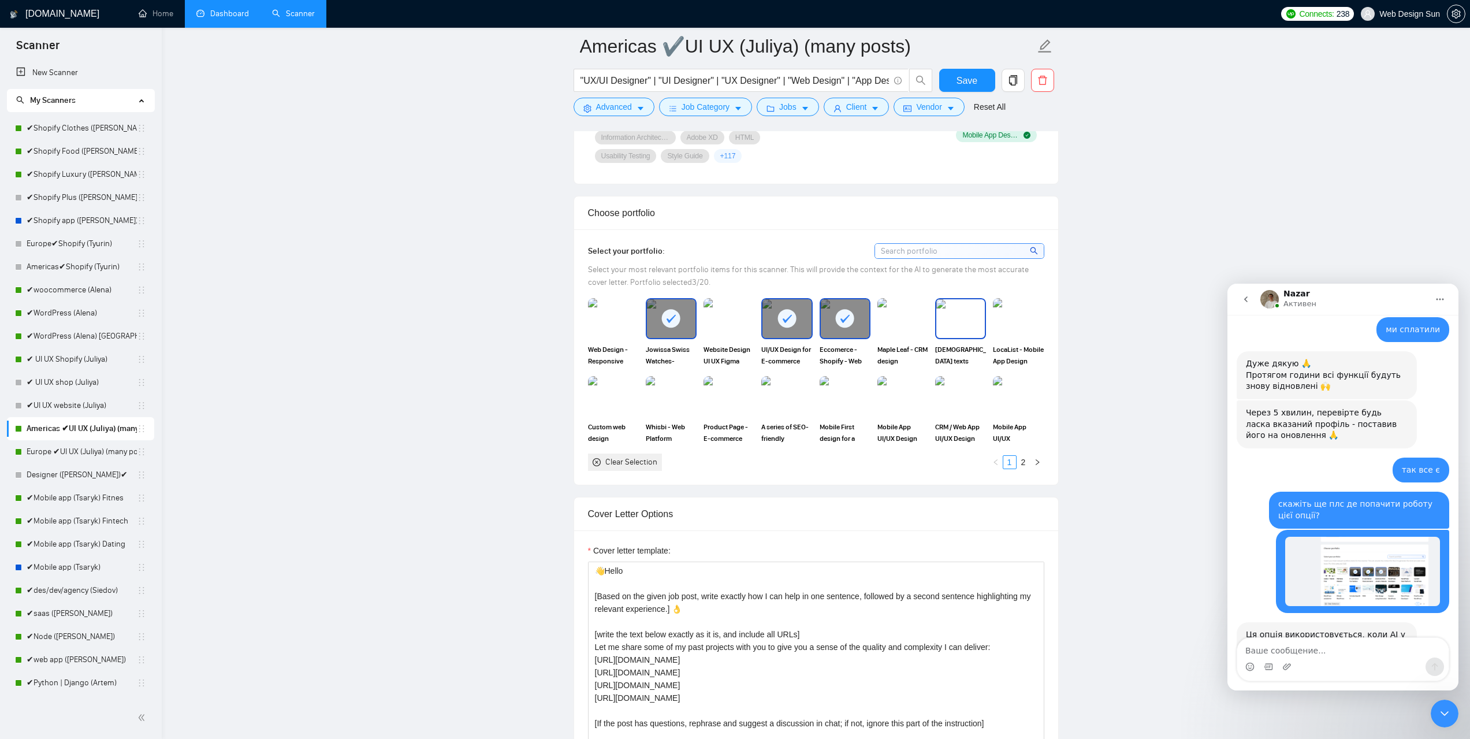
click at [968, 316] on img at bounding box center [961, 318] width 49 height 38
click at [970, 83] on span "Save" at bounding box center [967, 80] width 21 height 14
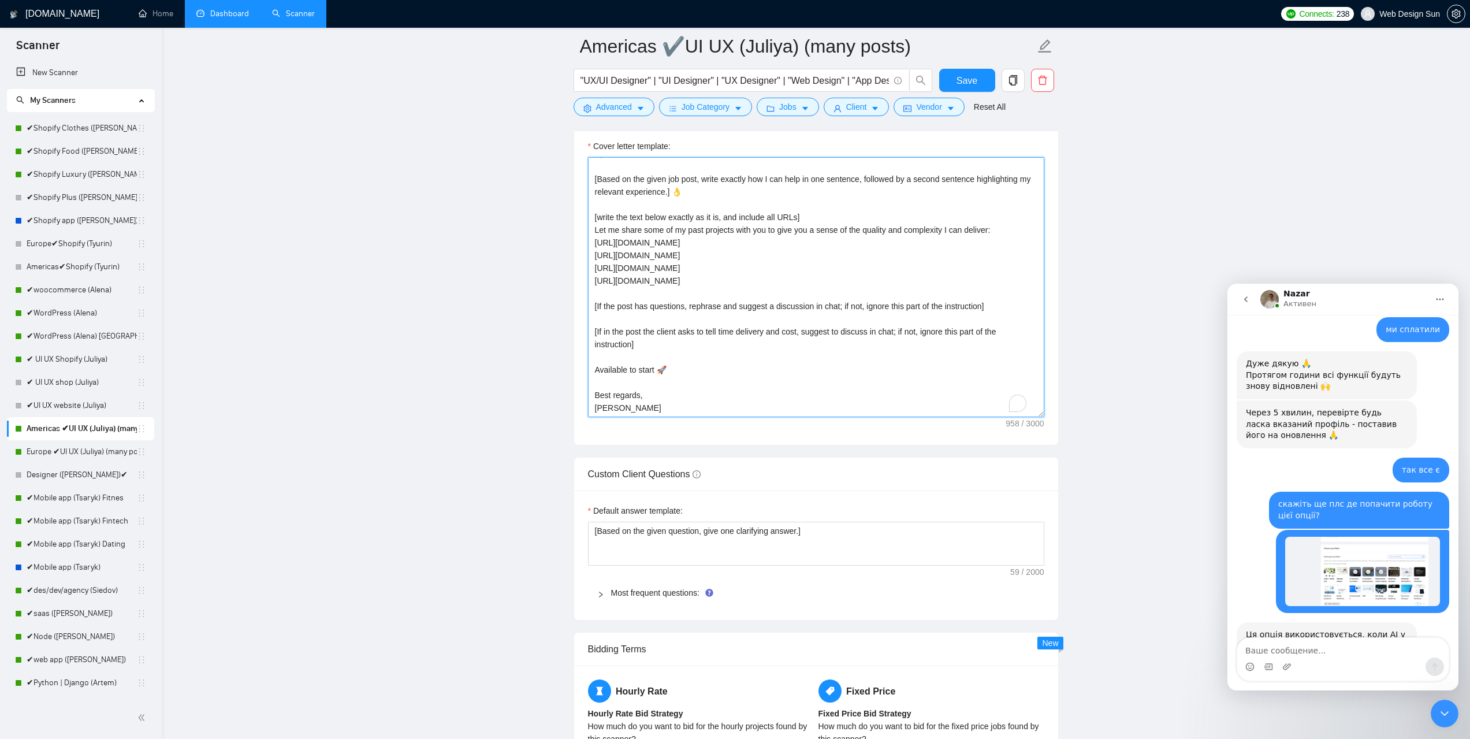
scroll to position [25, 0]
drag, startPoint x: 634, startPoint y: 398, endPoint x: 593, endPoint y: 390, distance: 41.8
click at [593, 390] on textarea "👋Hello [Based on the given job post, write exactly how I can help in one senten…" at bounding box center [816, 287] width 456 height 260
type textarea "👋Hello [Based on the given job post, write exactly how I can help in one senten…"
click at [958, 77] on span "Save" at bounding box center [967, 80] width 21 height 14
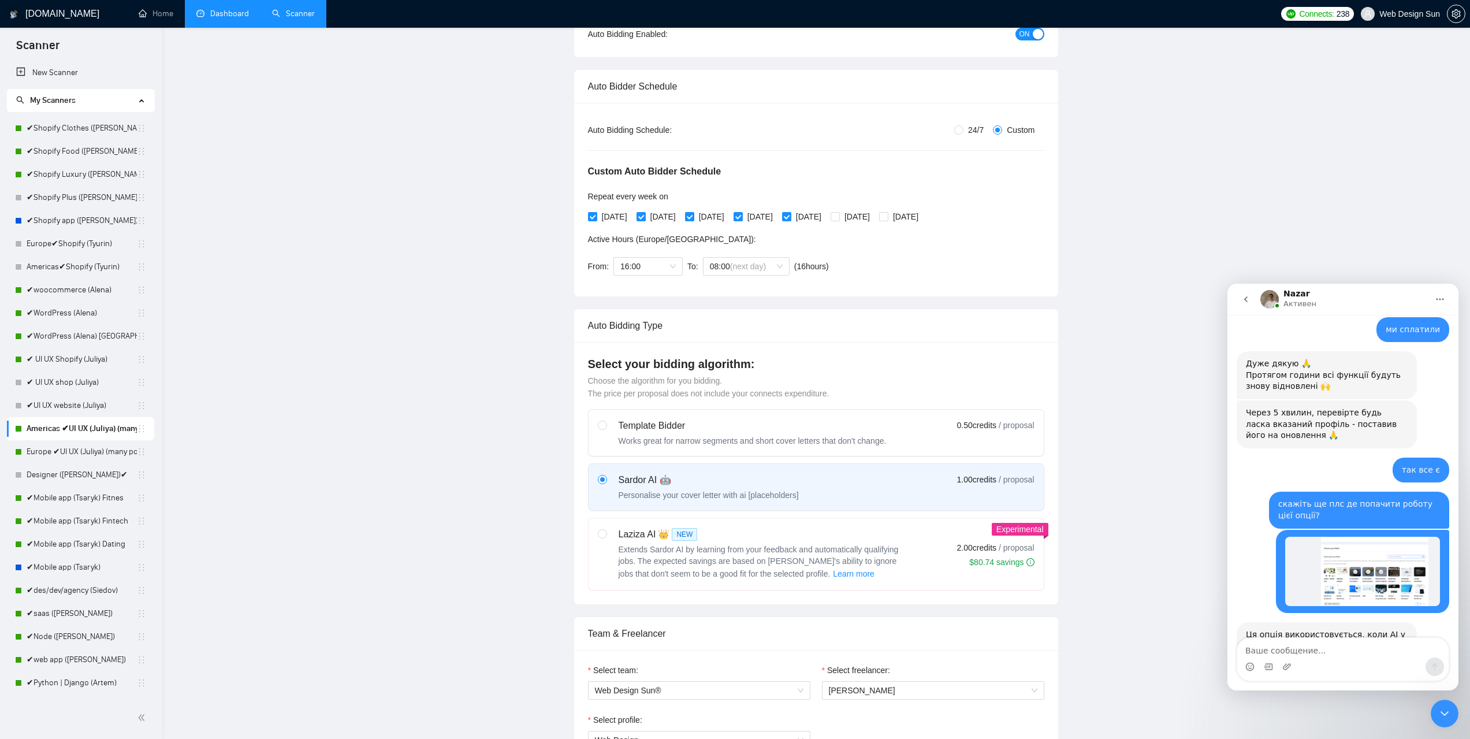
scroll to position [0, 0]
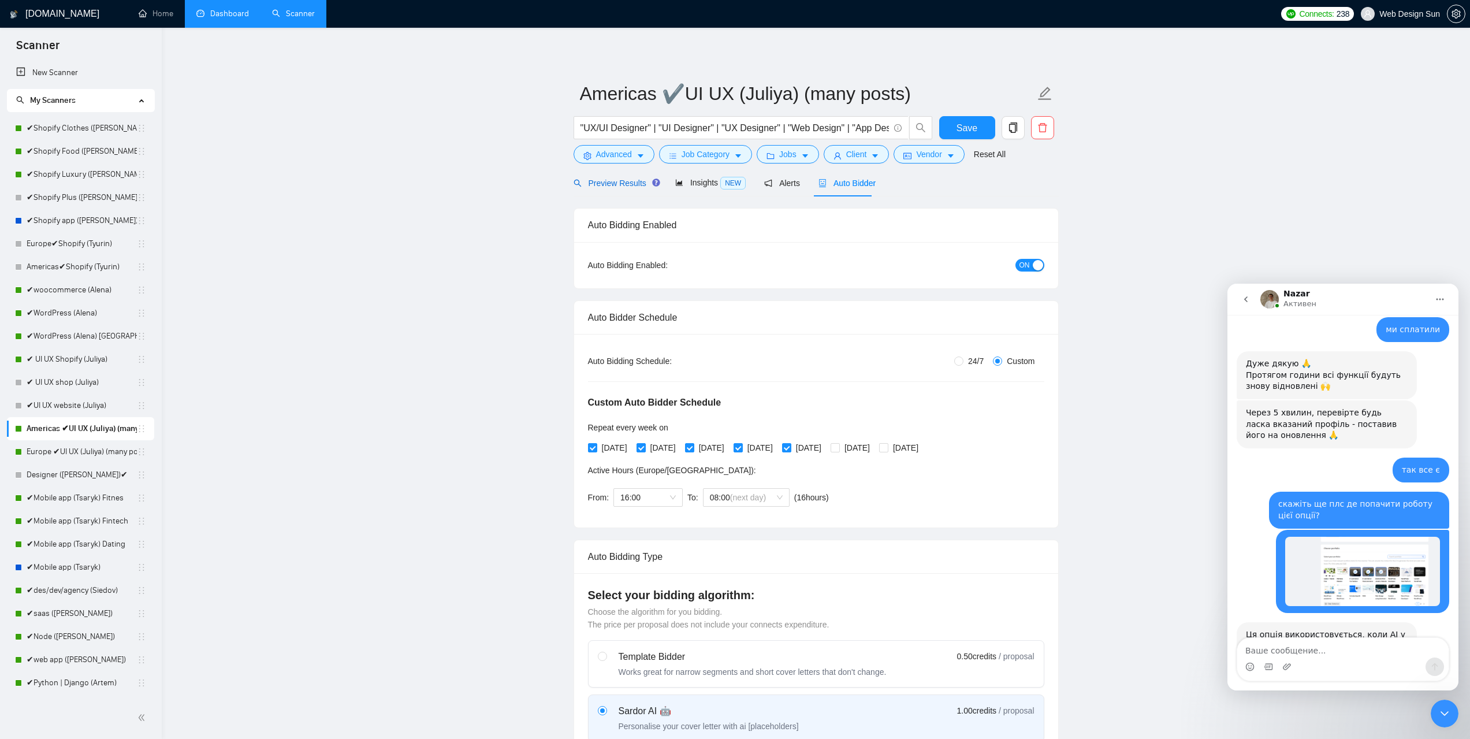
click at [623, 179] on span "Preview Results" at bounding box center [615, 183] width 83 height 9
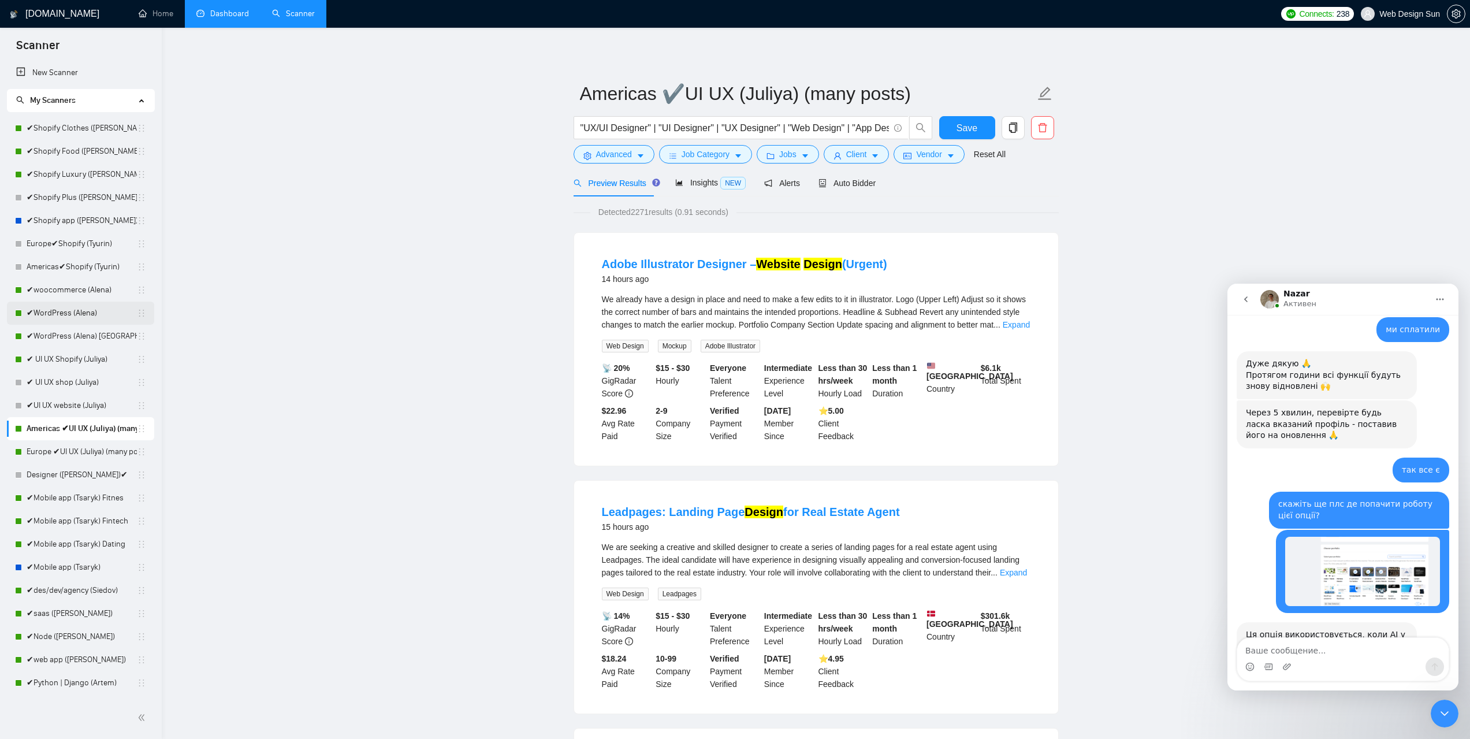
click at [76, 322] on link "✔WordPress (Alena)" at bounding box center [82, 313] width 110 height 23
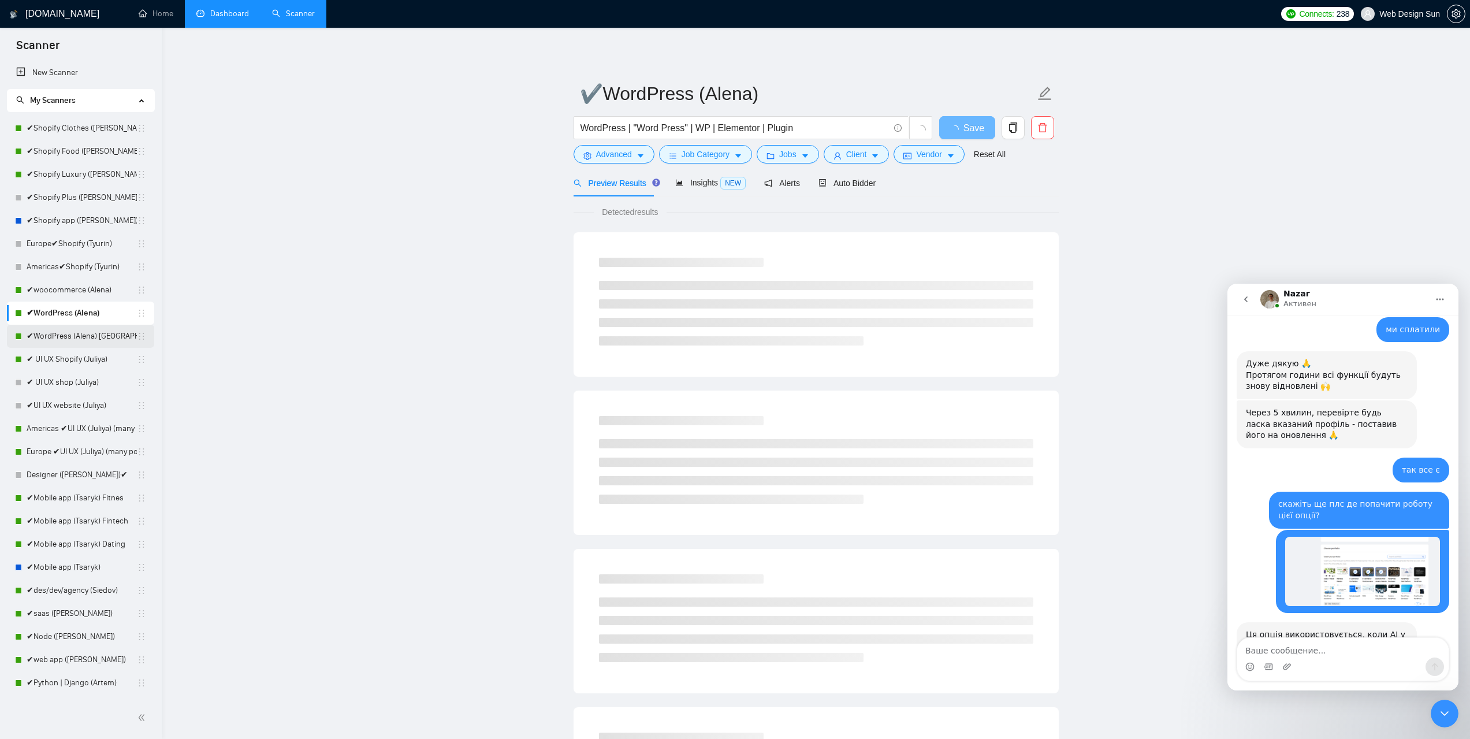
click at [80, 332] on link "✔WordPress (Alena) [GEOGRAPHIC_DATA]" at bounding box center [82, 336] width 110 height 23
click at [860, 189] on div "Auto Bidder" at bounding box center [847, 183] width 57 height 13
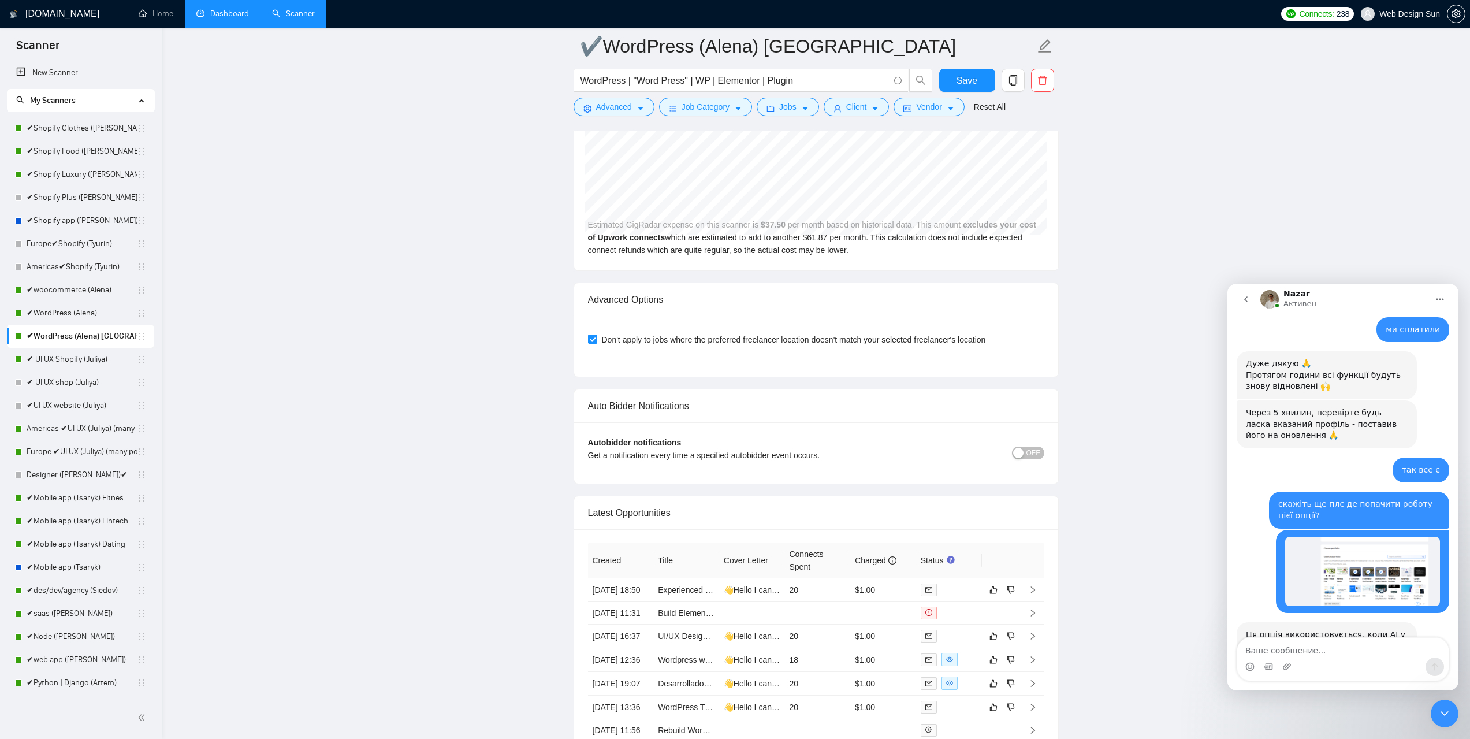
scroll to position [2831, 0]
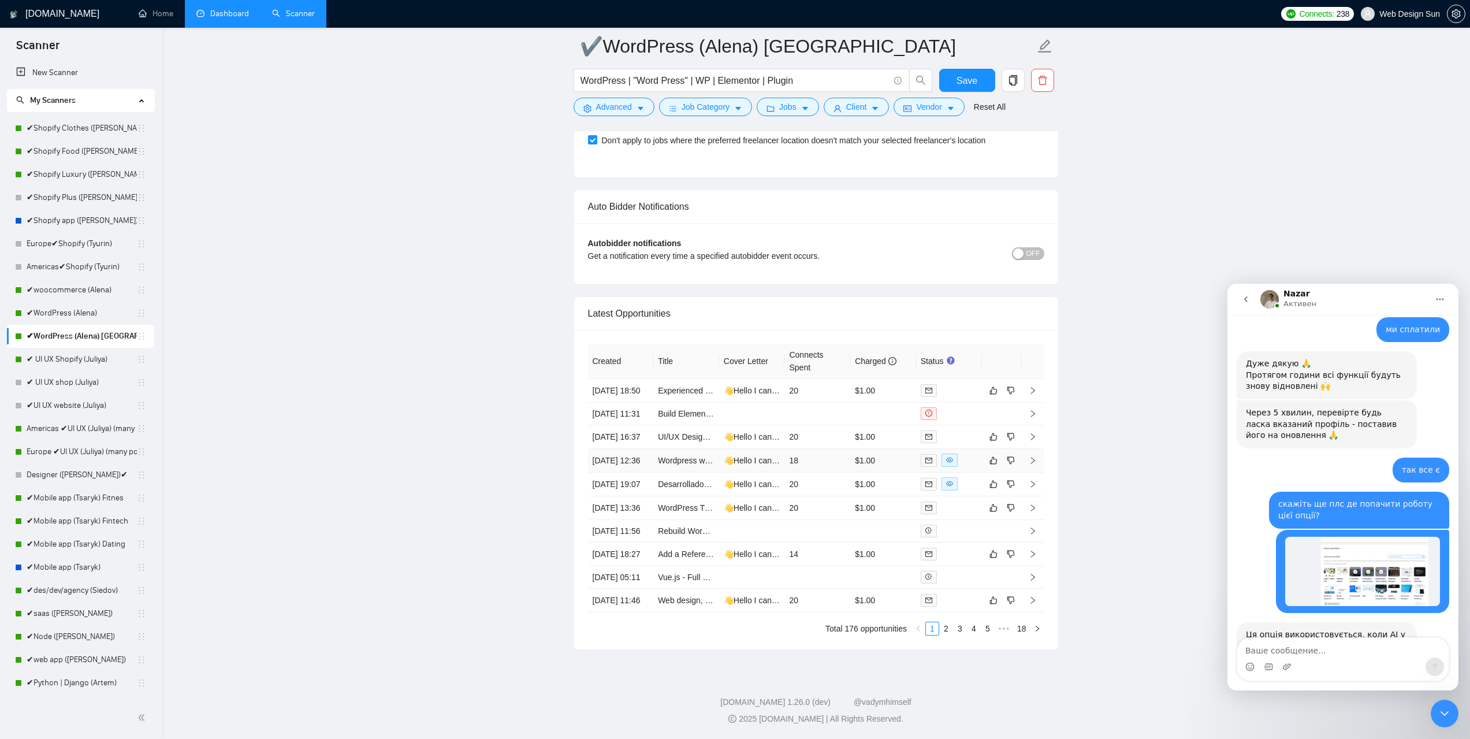
click at [896, 473] on td "$1.00" at bounding box center [883, 461] width 66 height 24
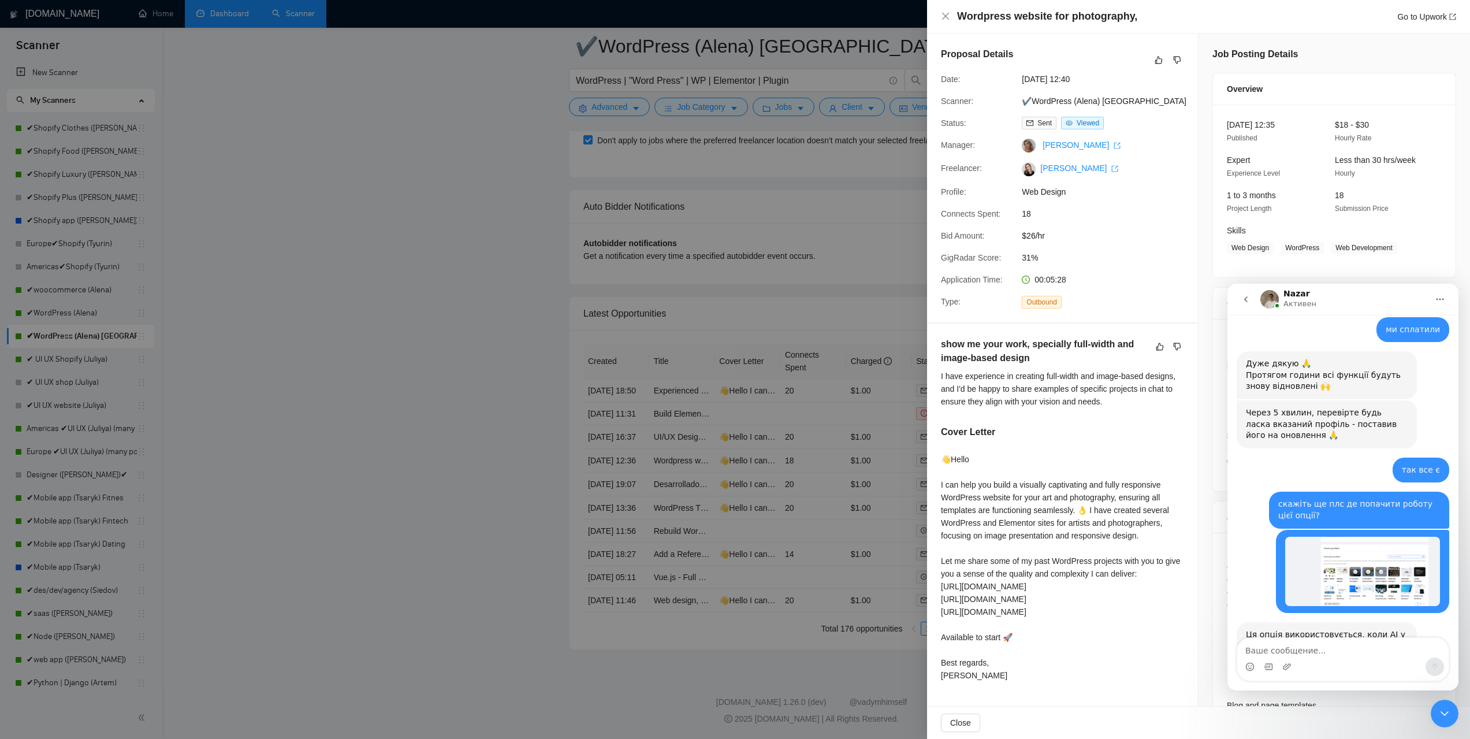
click at [983, 497] on div "👋Hello I can help you build a visually captivating and fully responsive WordPre…" at bounding box center [1062, 567] width 243 height 229
click at [779, 497] on div at bounding box center [735, 369] width 1470 height 739
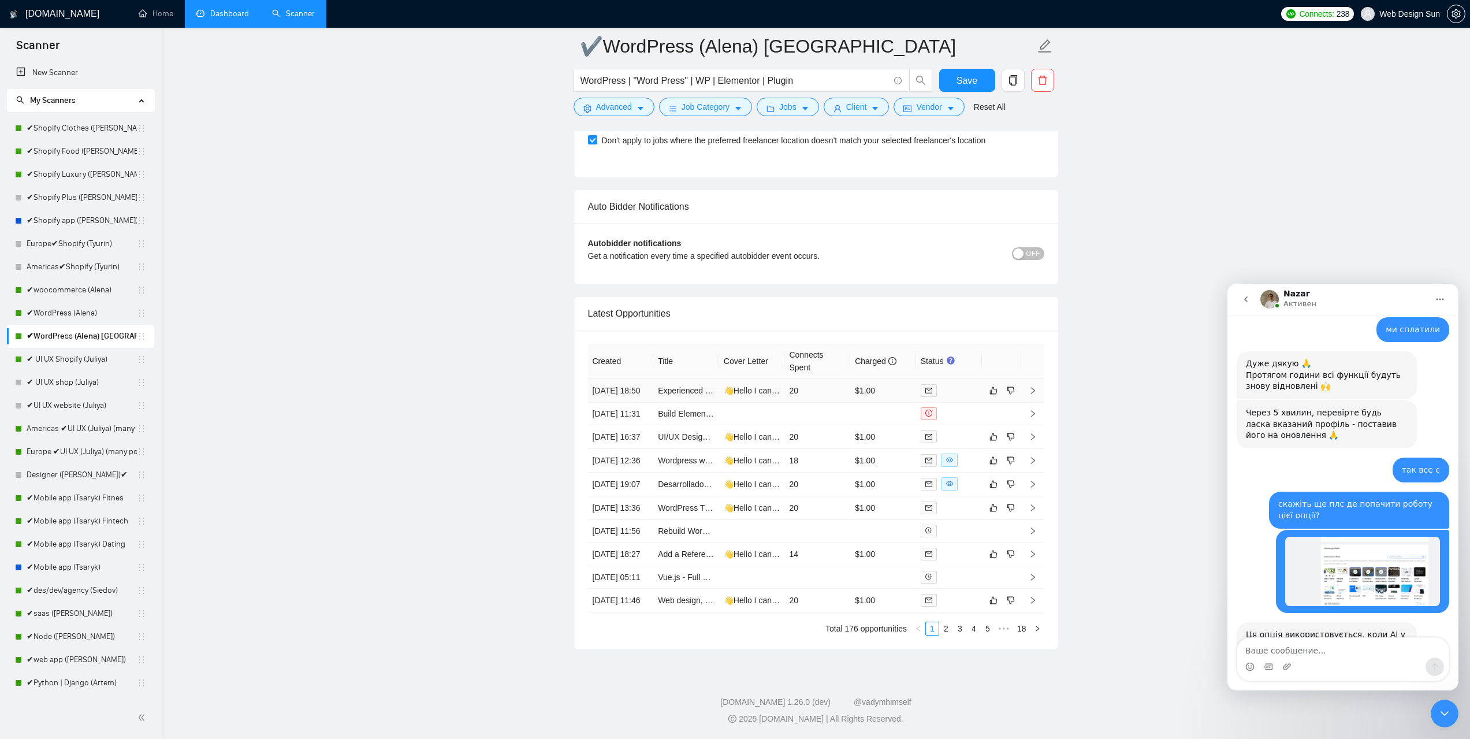
click at [900, 379] on td "$1.00" at bounding box center [883, 391] width 66 height 24
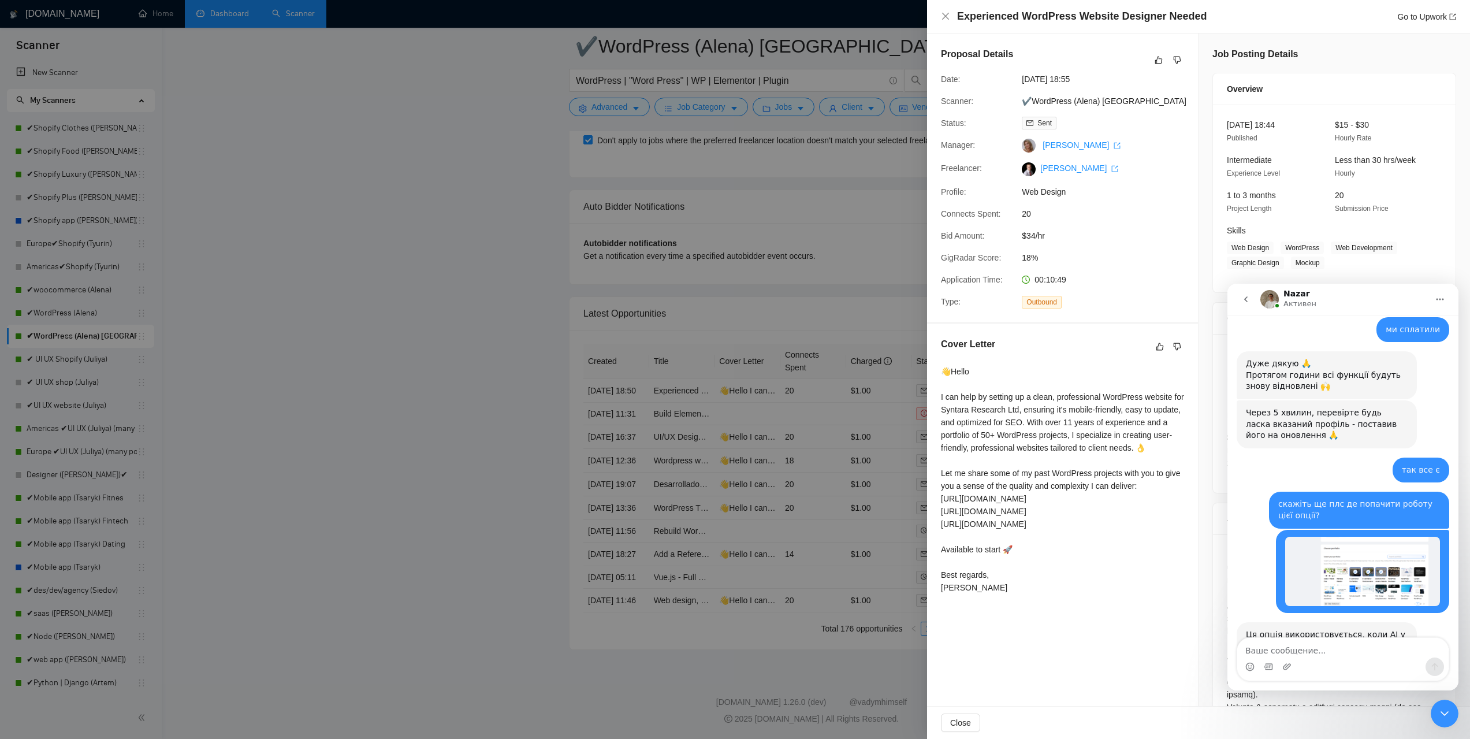
click at [867, 454] on div at bounding box center [735, 369] width 1470 height 739
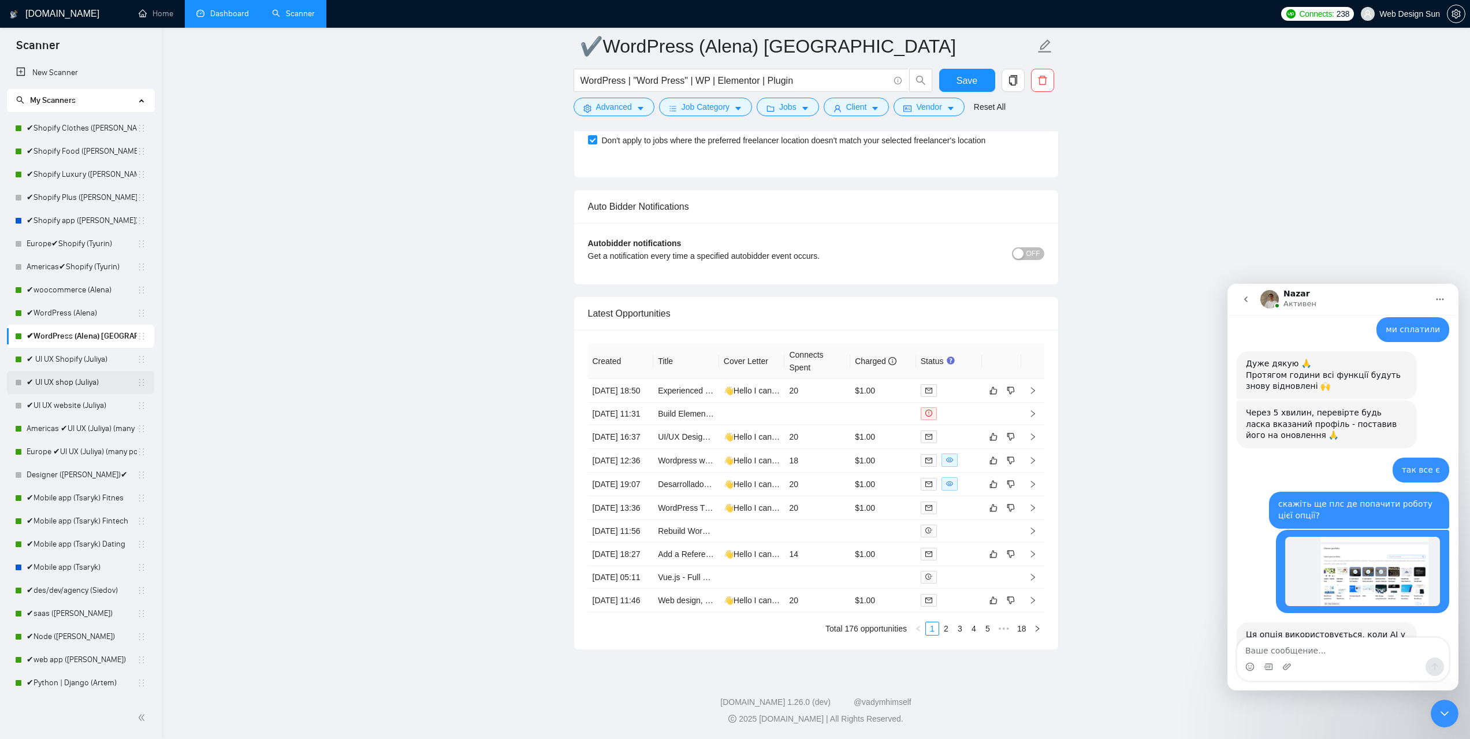
click at [99, 355] on link "✔ UI UX Shopify (Juliya)" at bounding box center [82, 359] width 110 height 23
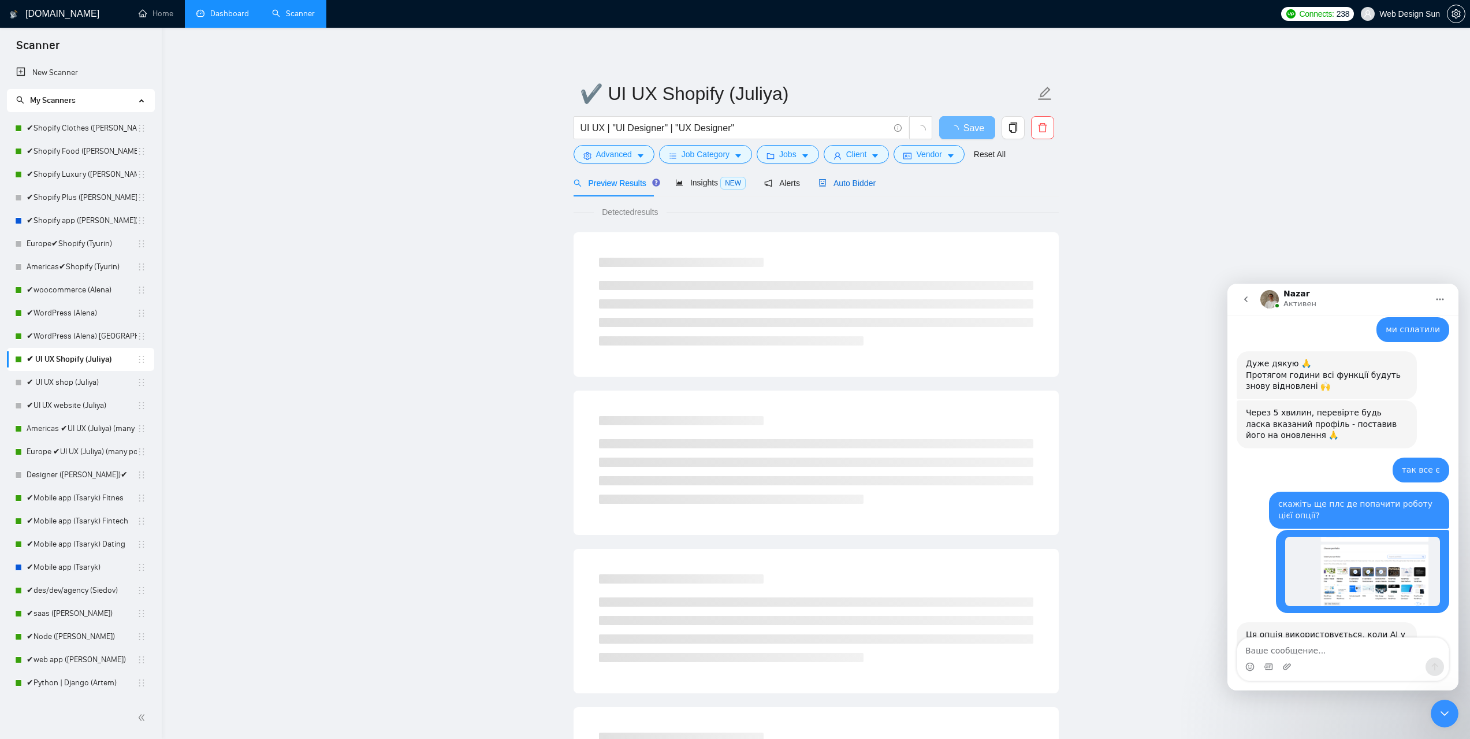
click at [842, 185] on span "Auto Bidder" at bounding box center [847, 183] width 57 height 9
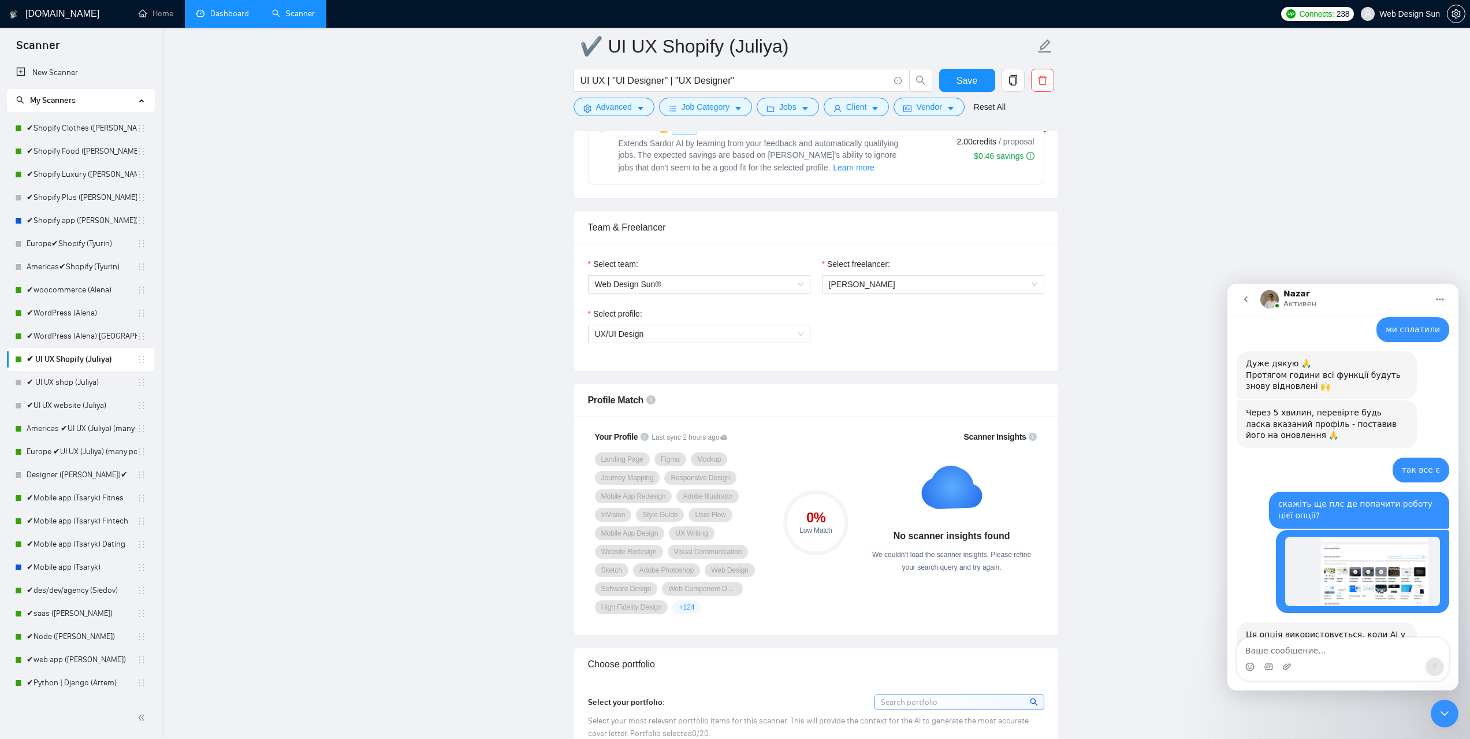
scroll to position [327, 0]
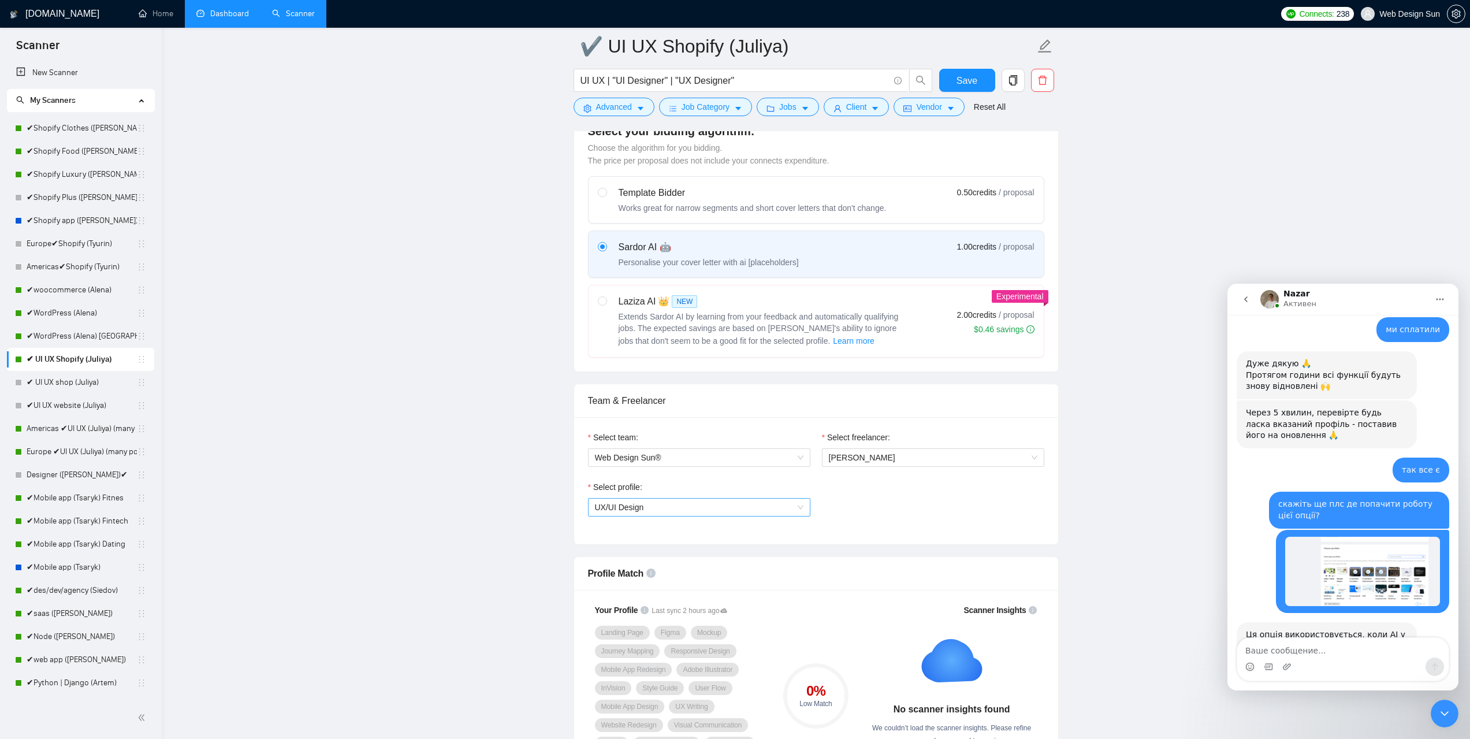
click at [801, 511] on span "UX/UI Design" at bounding box center [699, 507] width 209 height 17
click at [757, 570] on div "Web Design" at bounding box center [699, 566] width 209 height 13
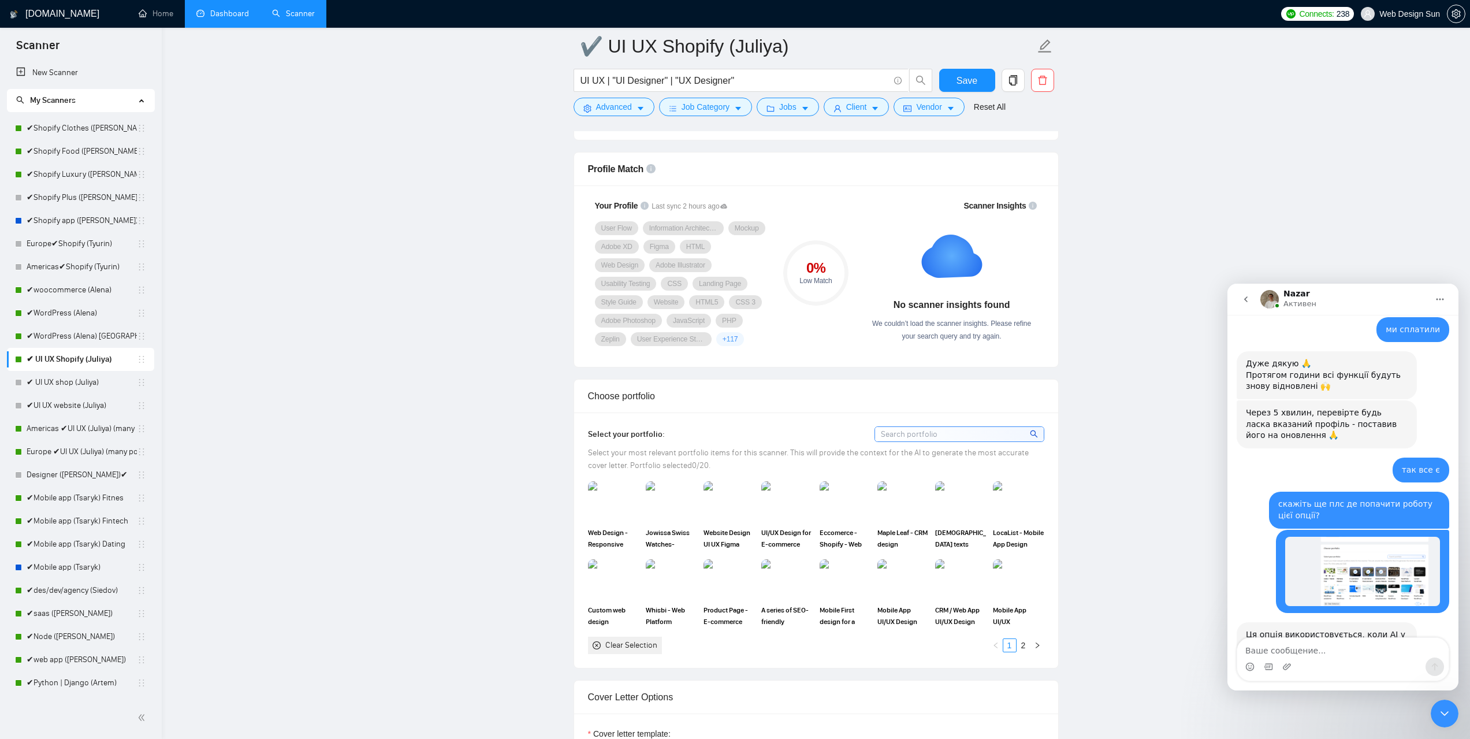
scroll to position [789, 0]
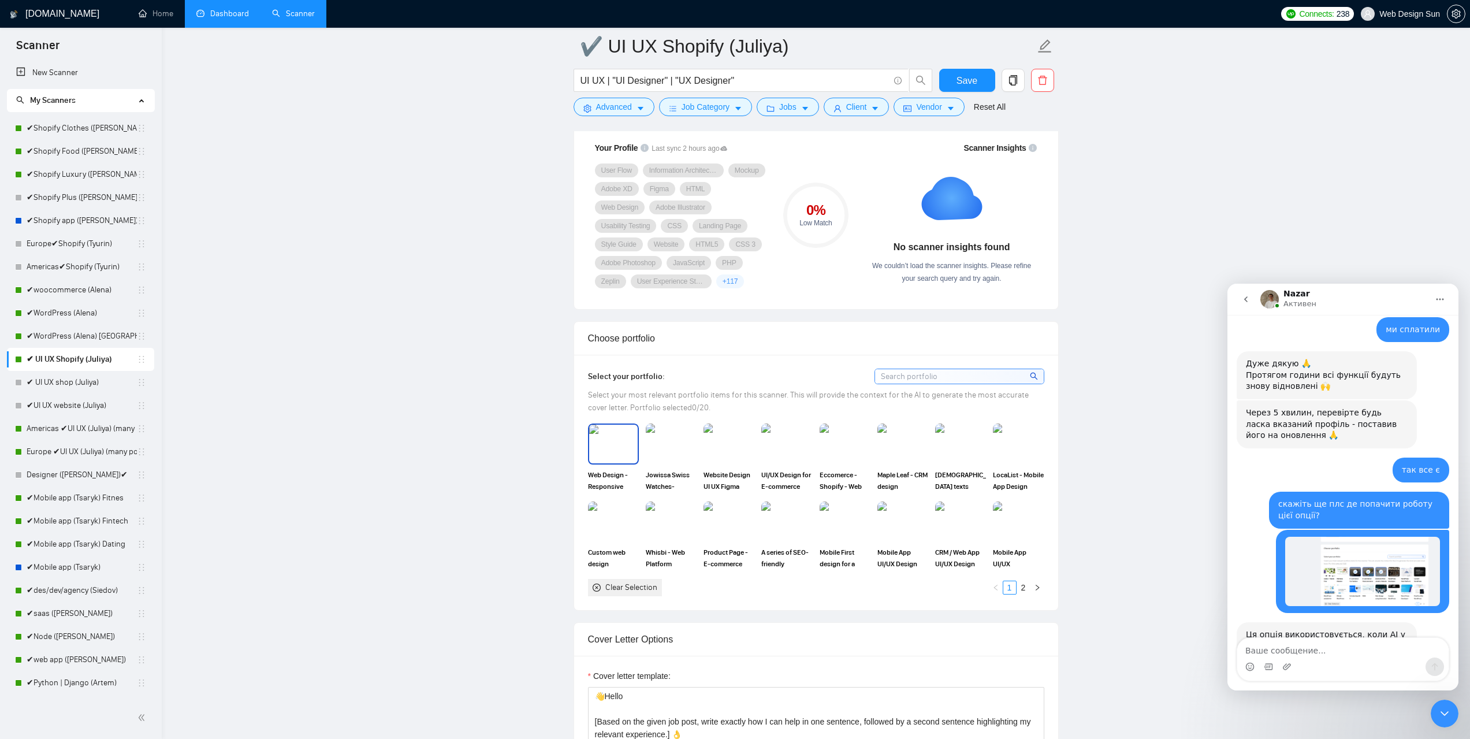
click at [617, 450] on img at bounding box center [613, 444] width 49 height 38
click at [662, 450] on img at bounding box center [671, 444] width 49 height 38
click at [794, 453] on img at bounding box center [787, 444] width 49 height 38
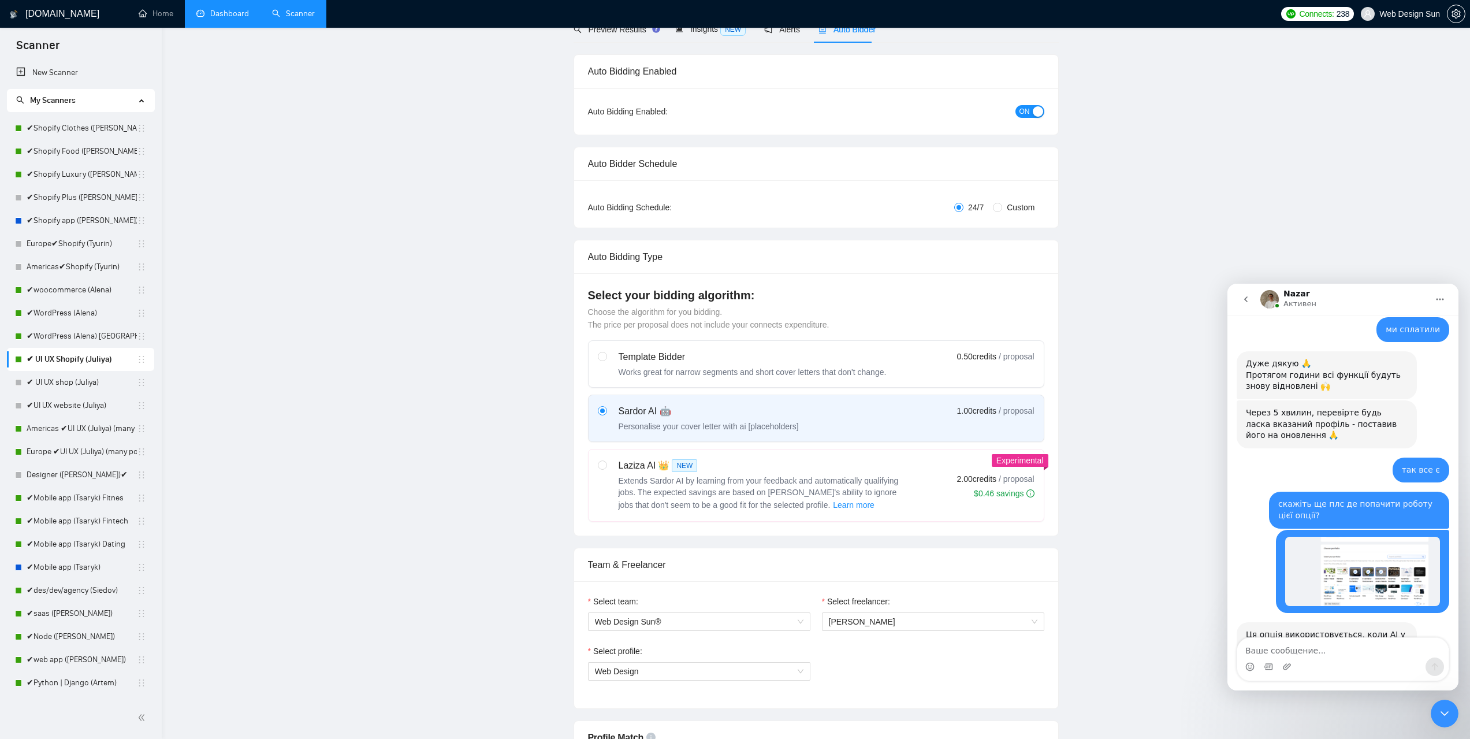
scroll to position [0, 0]
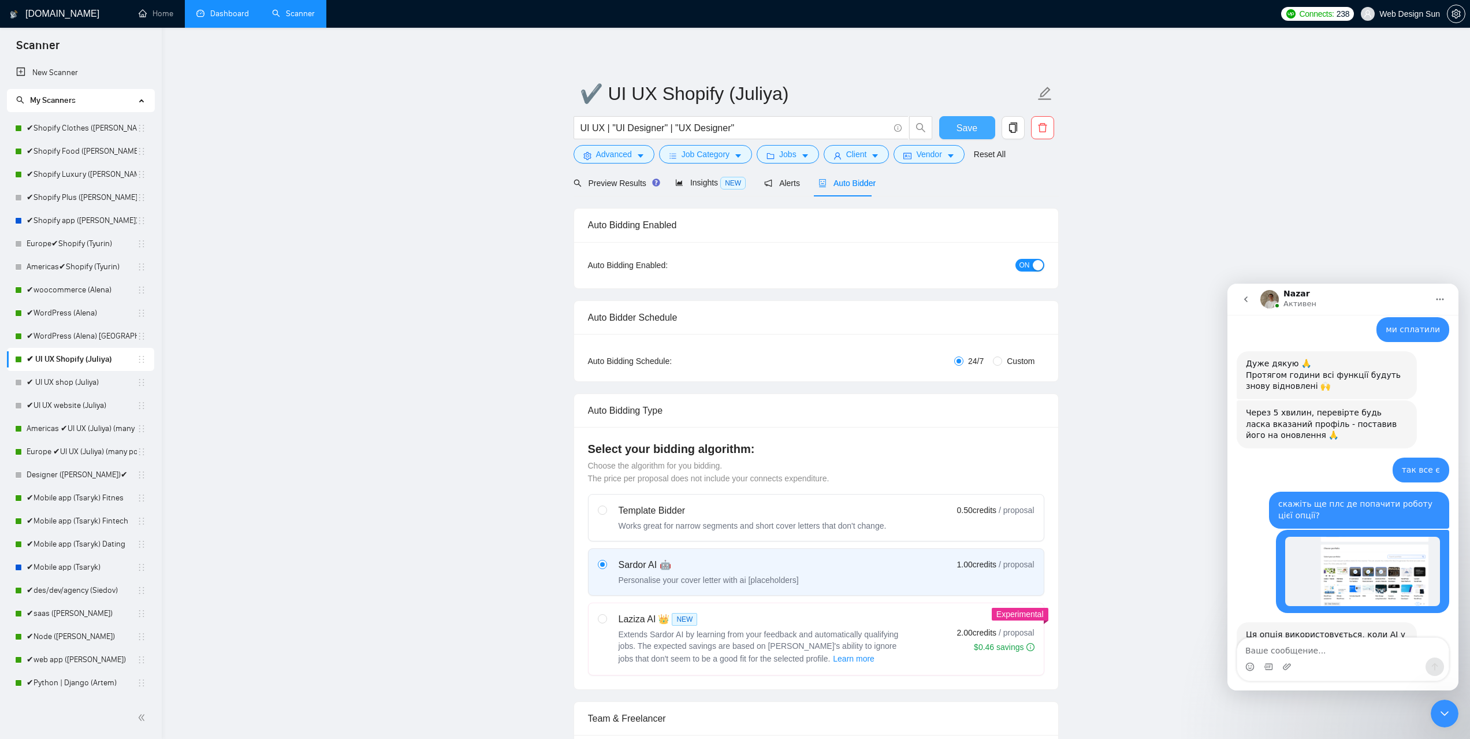
click at [971, 131] on span "Save" at bounding box center [967, 128] width 21 height 14
click at [68, 564] on link "✔Mobile app (Tsaryk)" at bounding box center [82, 567] width 110 height 23
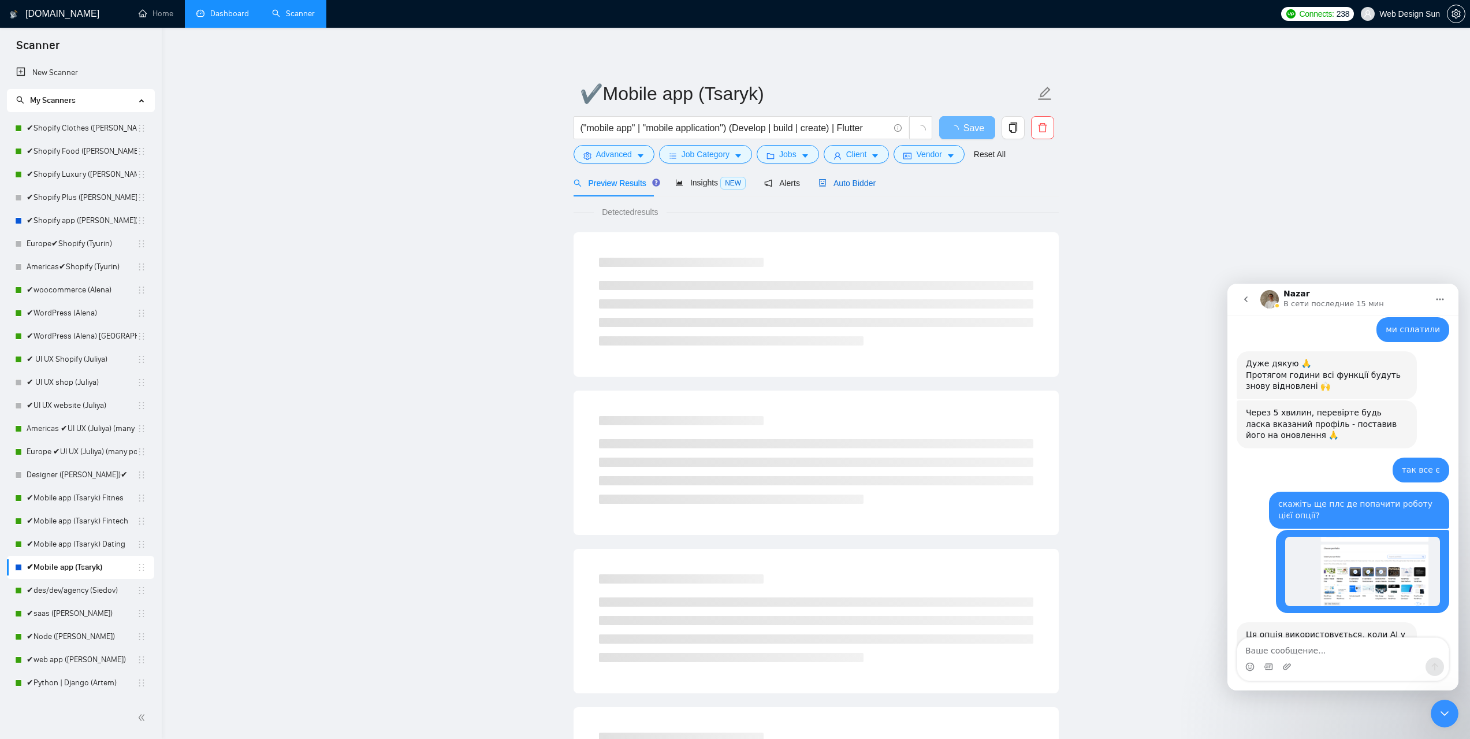
click at [830, 184] on span "Auto Bidder" at bounding box center [847, 183] width 57 height 9
